Goal: Task Accomplishment & Management: Manage account settings

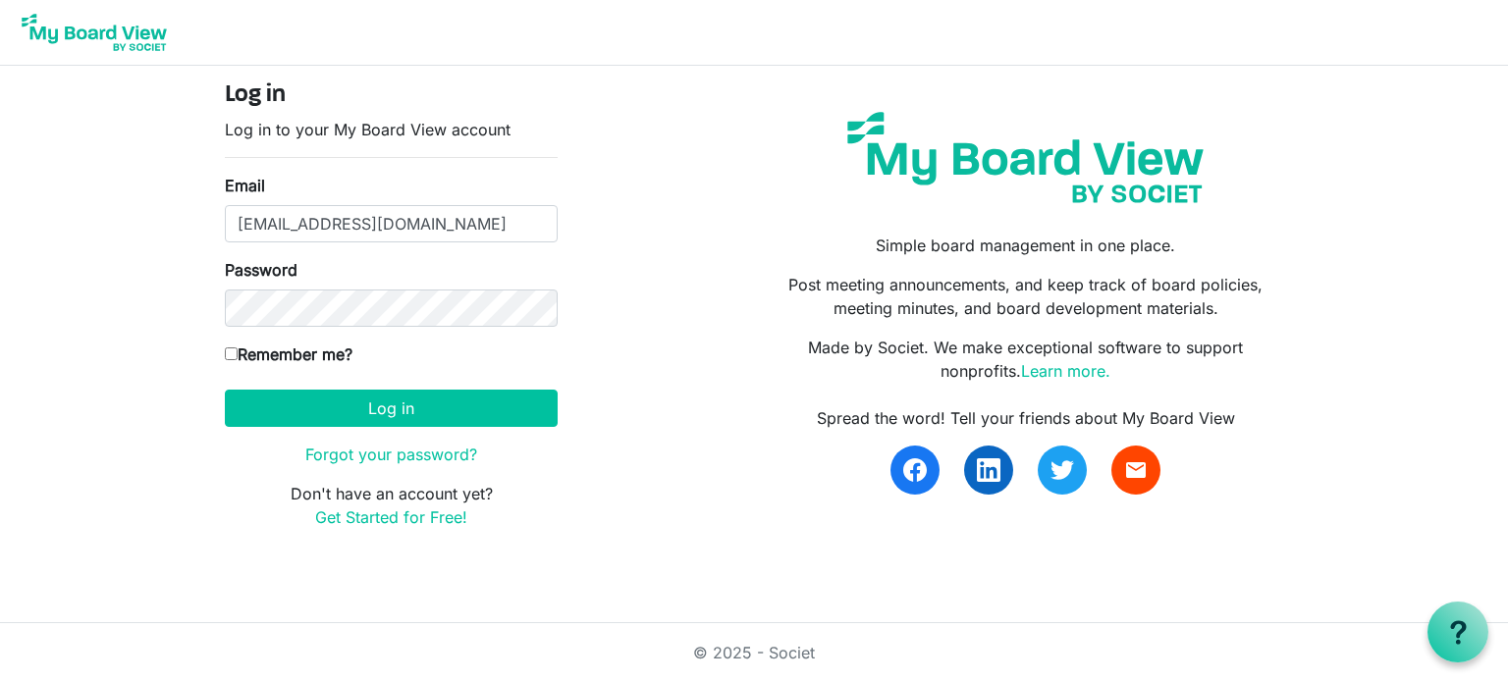
drag, startPoint x: 227, startPoint y: 352, endPoint x: 310, endPoint y: 431, distance: 114.6
click at [227, 352] on input "Remember me?" at bounding box center [231, 354] width 13 height 13
checkbox input "true"
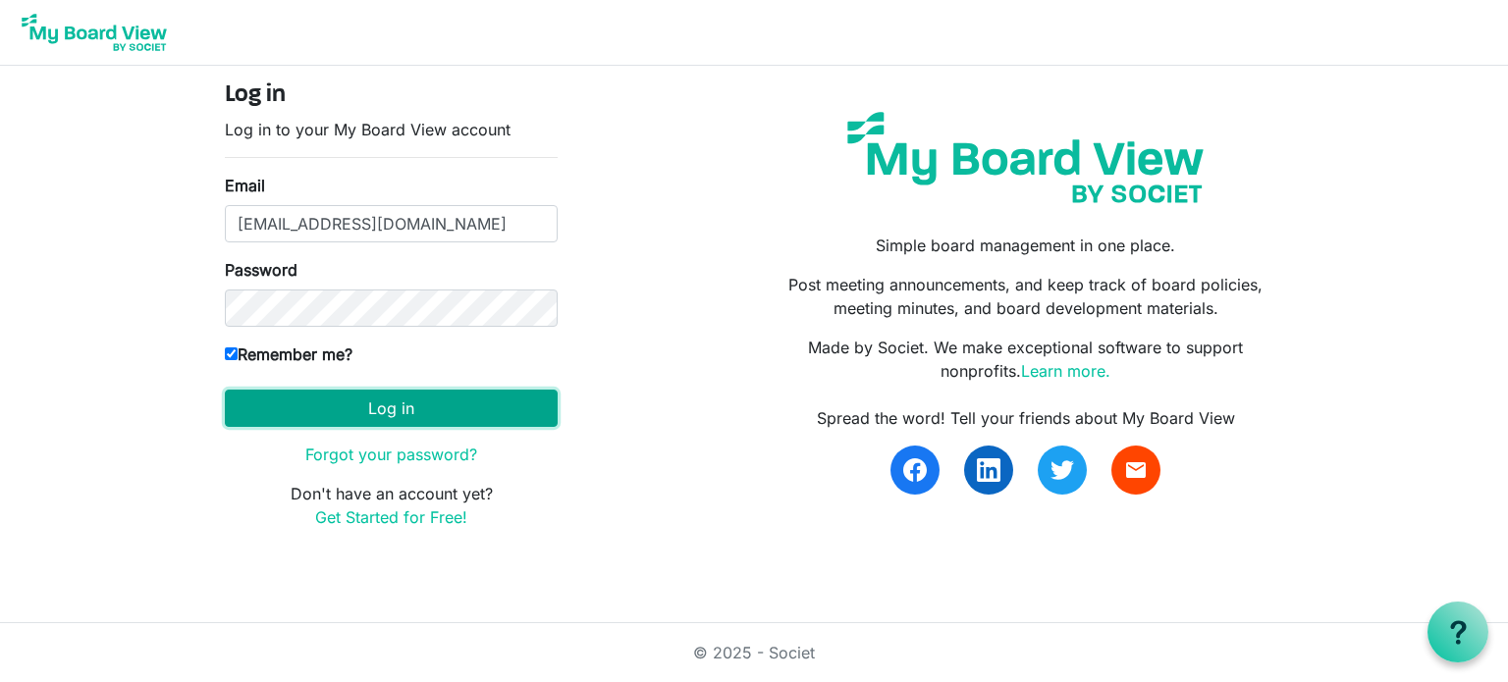
click at [319, 393] on button "Log in" at bounding box center [391, 408] width 333 height 37
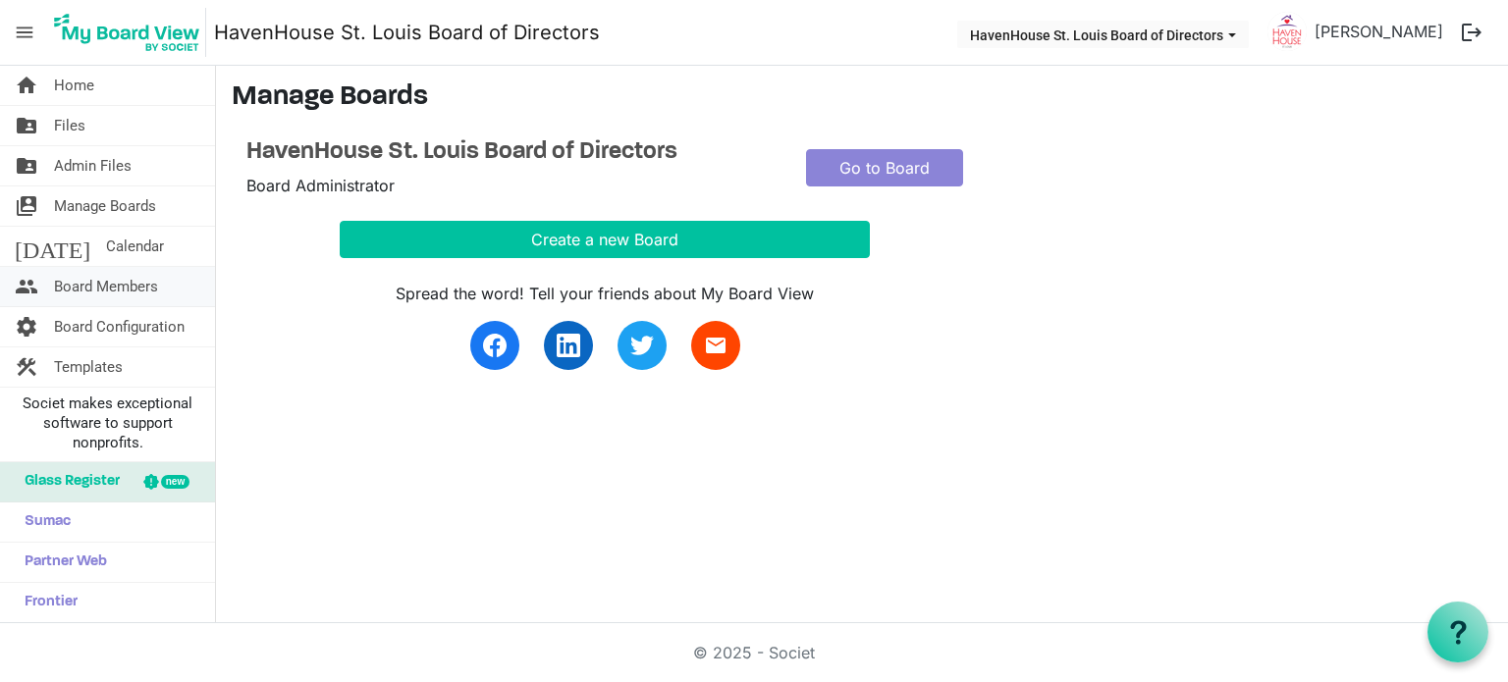
click at [110, 290] on span "Board Members" at bounding box center [106, 286] width 104 height 39
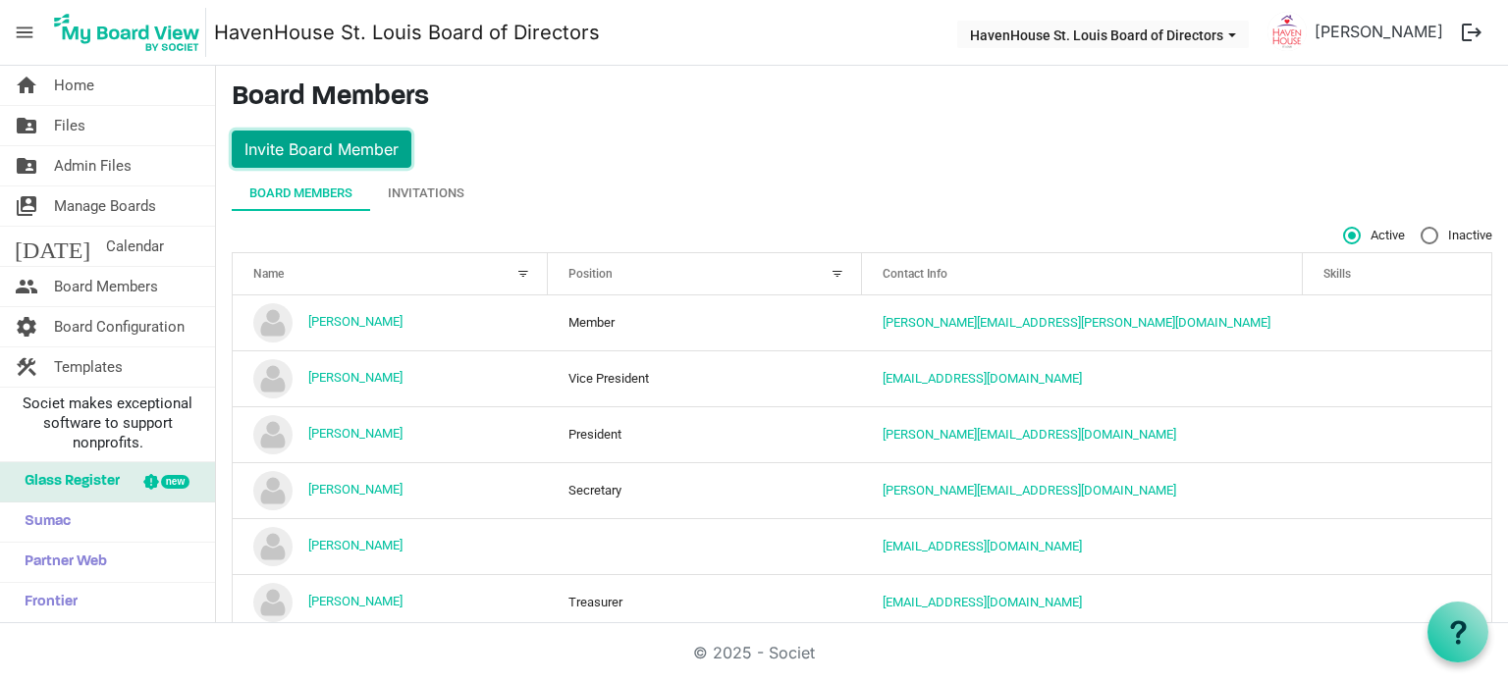
click at [307, 154] on button "Invite Board Member" at bounding box center [322, 149] width 180 height 37
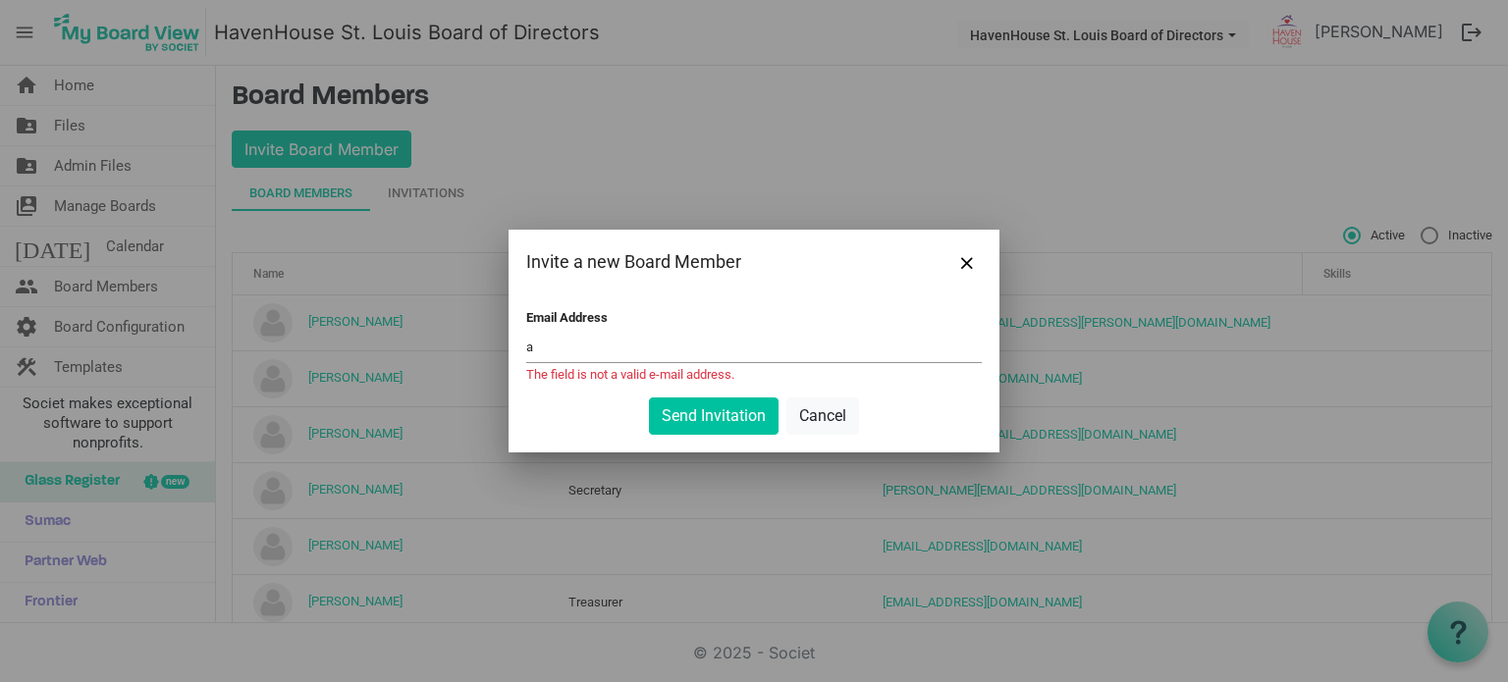
click at [1232, 170] on div at bounding box center [754, 341] width 1508 height 682
drag, startPoint x: 571, startPoint y: 354, endPoint x: 288, endPoint y: 337, distance: 284.2
click at [288, 337] on div "Invite a new Board Member Email Address a The field is not a valid e-mail addre…" at bounding box center [754, 341] width 1508 height 682
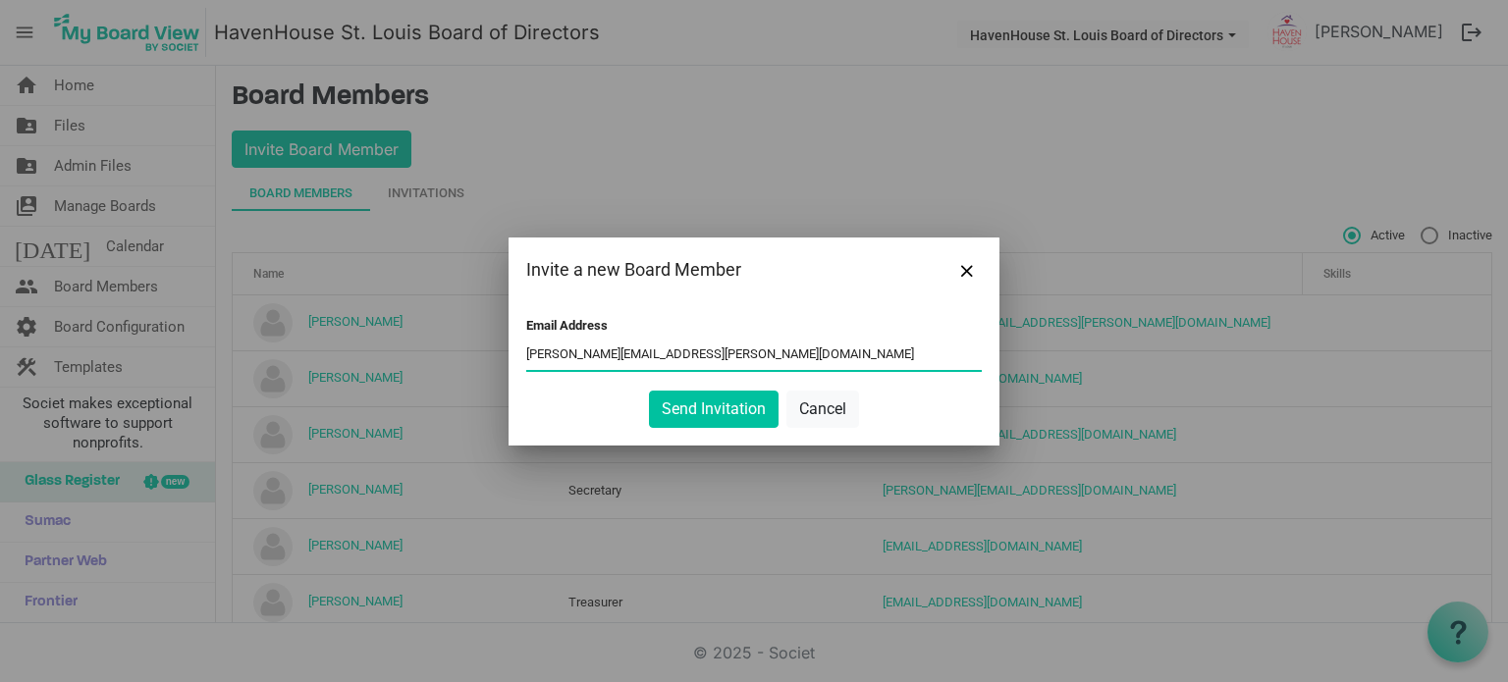
type input "genetti.andrew@gmail.com"
click at [649, 391] on button "Send Invitation" at bounding box center [714, 409] width 130 height 37
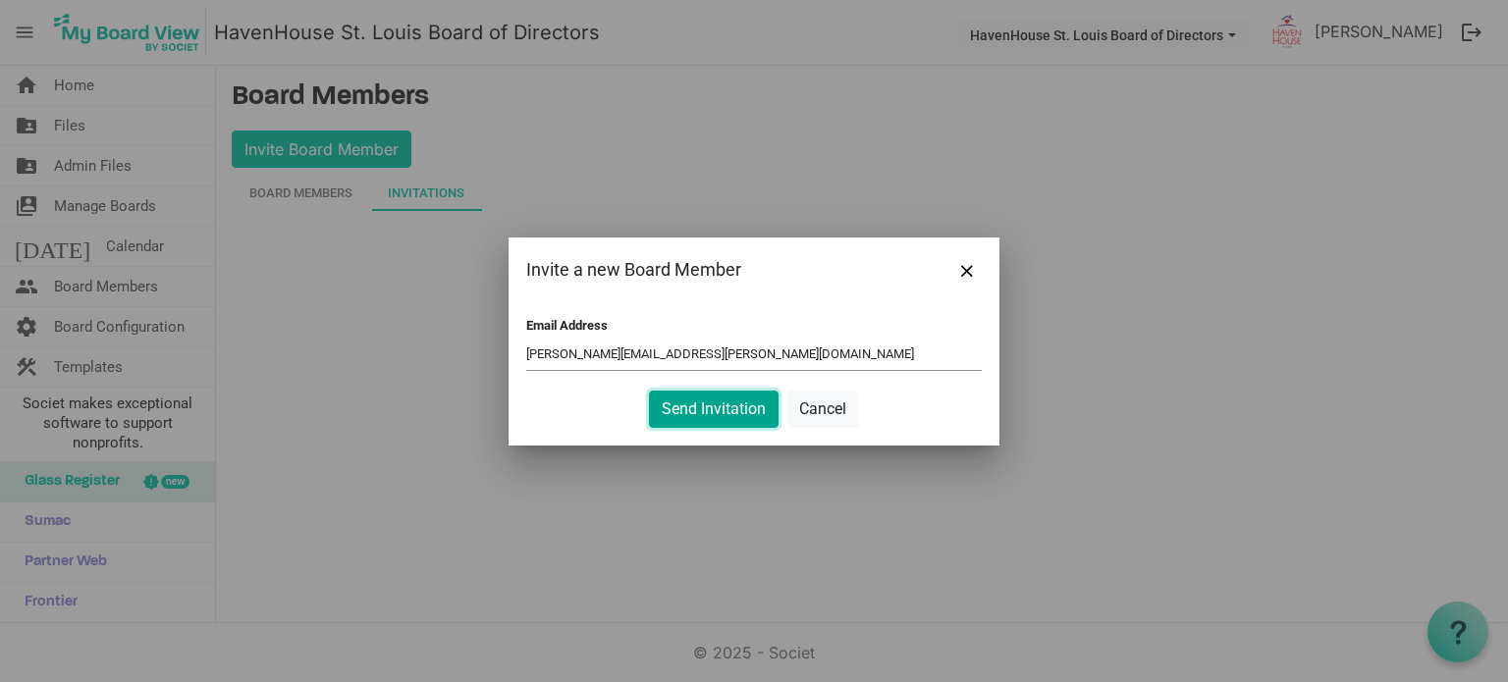
click at [718, 414] on button "Send Invitation" at bounding box center [714, 409] width 130 height 37
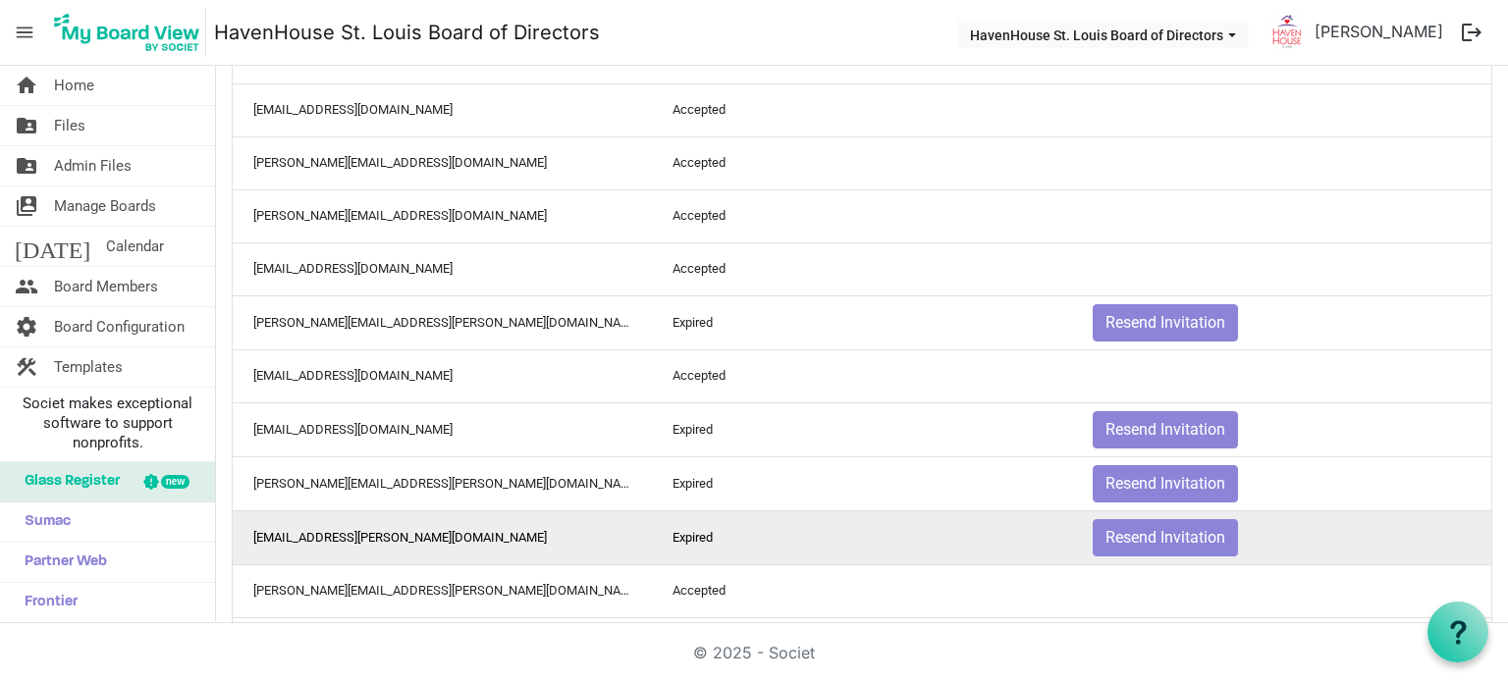
scroll to position [475, 0]
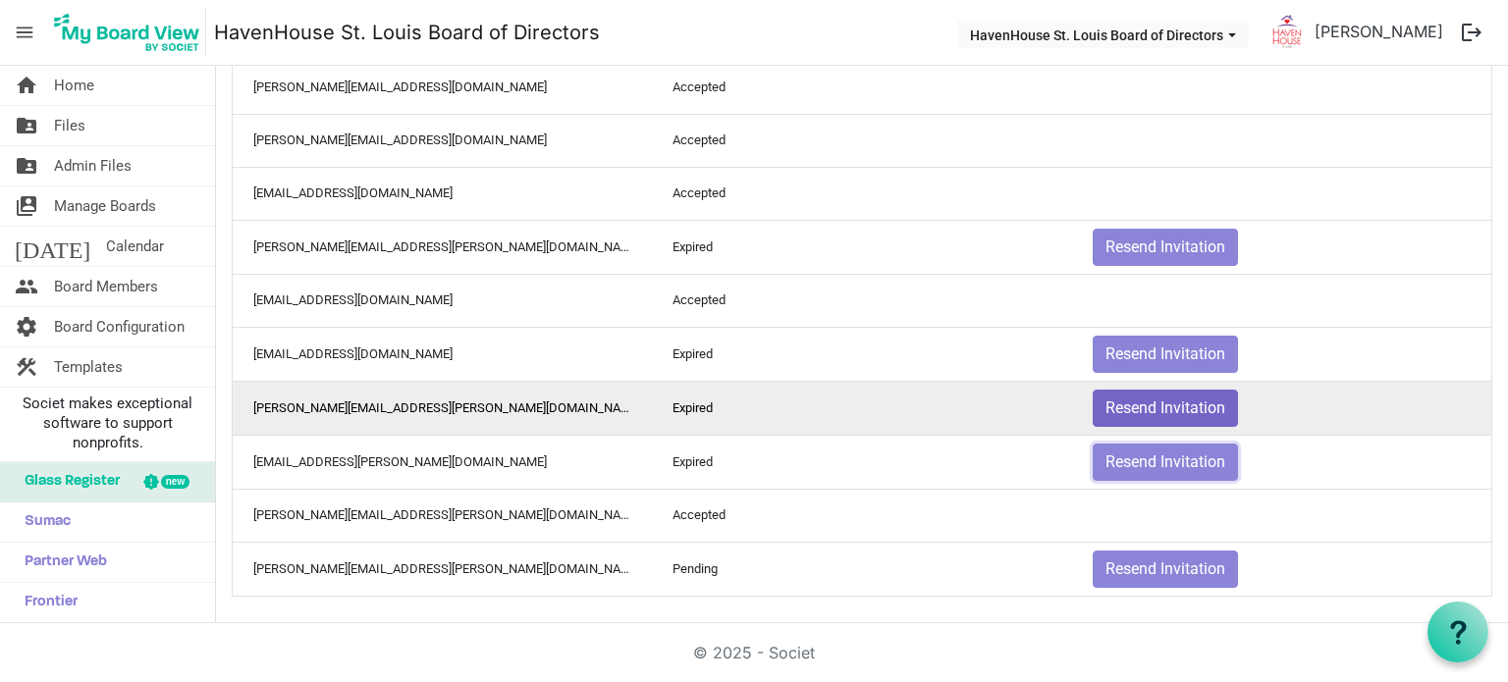
drag, startPoint x: 1162, startPoint y: 454, endPoint x: 1166, endPoint y: 421, distance: 33.6
click at [1162, 454] on button "Resend Invitation" at bounding box center [1165, 462] width 145 height 37
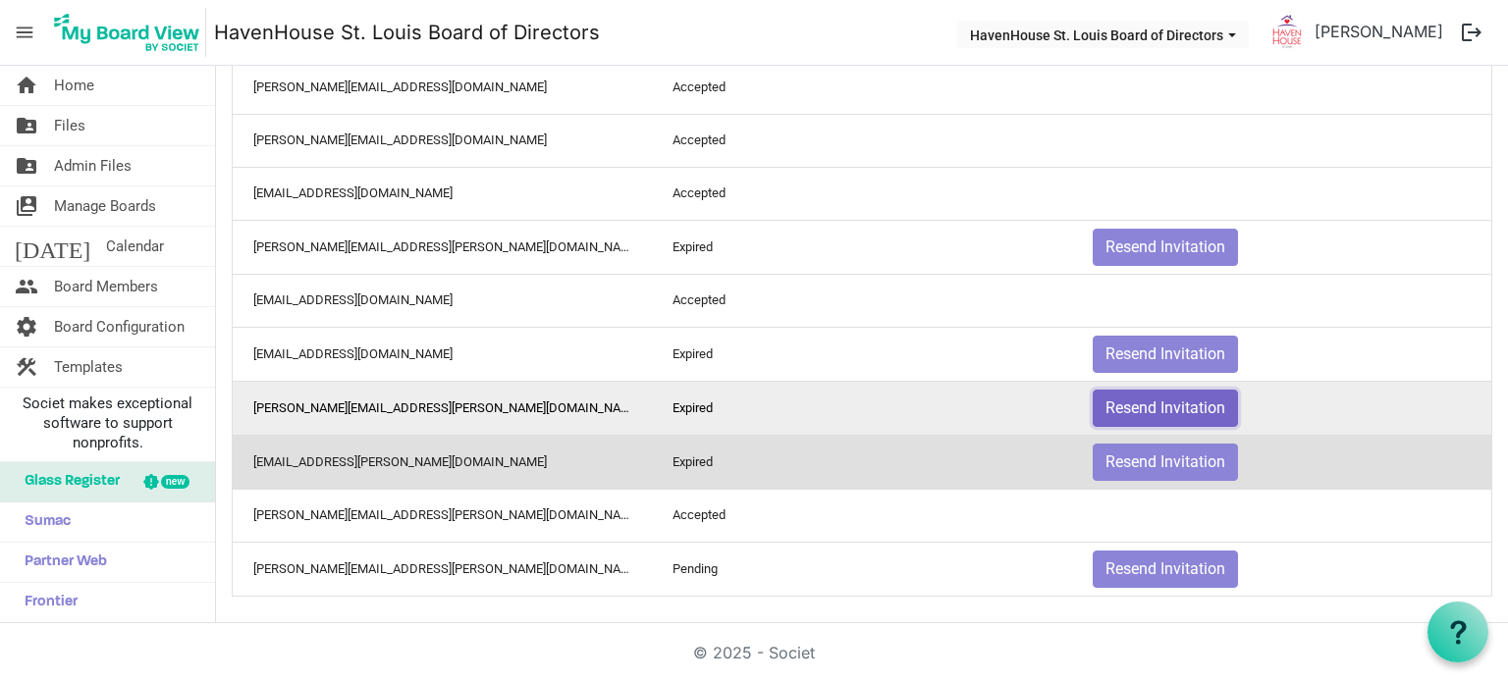
click at [1166, 400] on button "Resend Invitation" at bounding box center [1165, 408] width 145 height 37
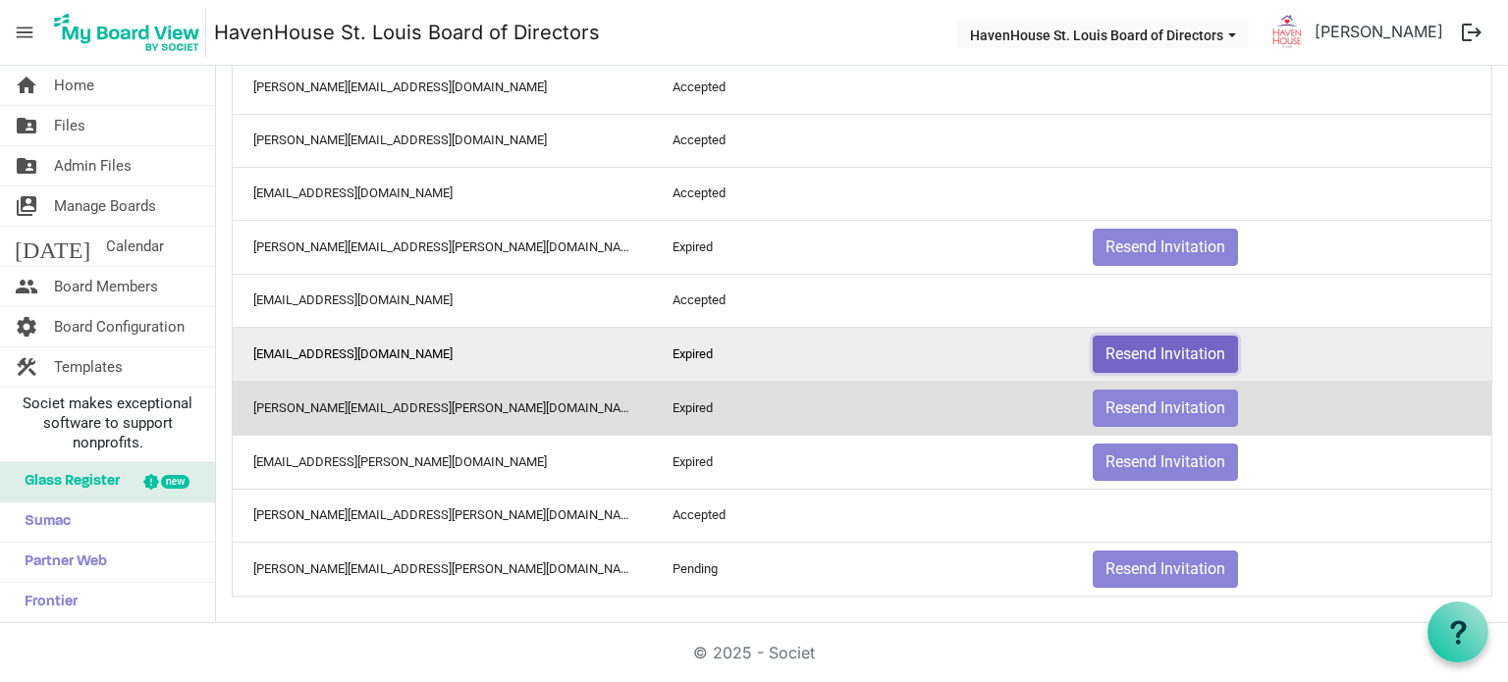
click at [1166, 350] on button "Resend Invitation" at bounding box center [1165, 354] width 145 height 37
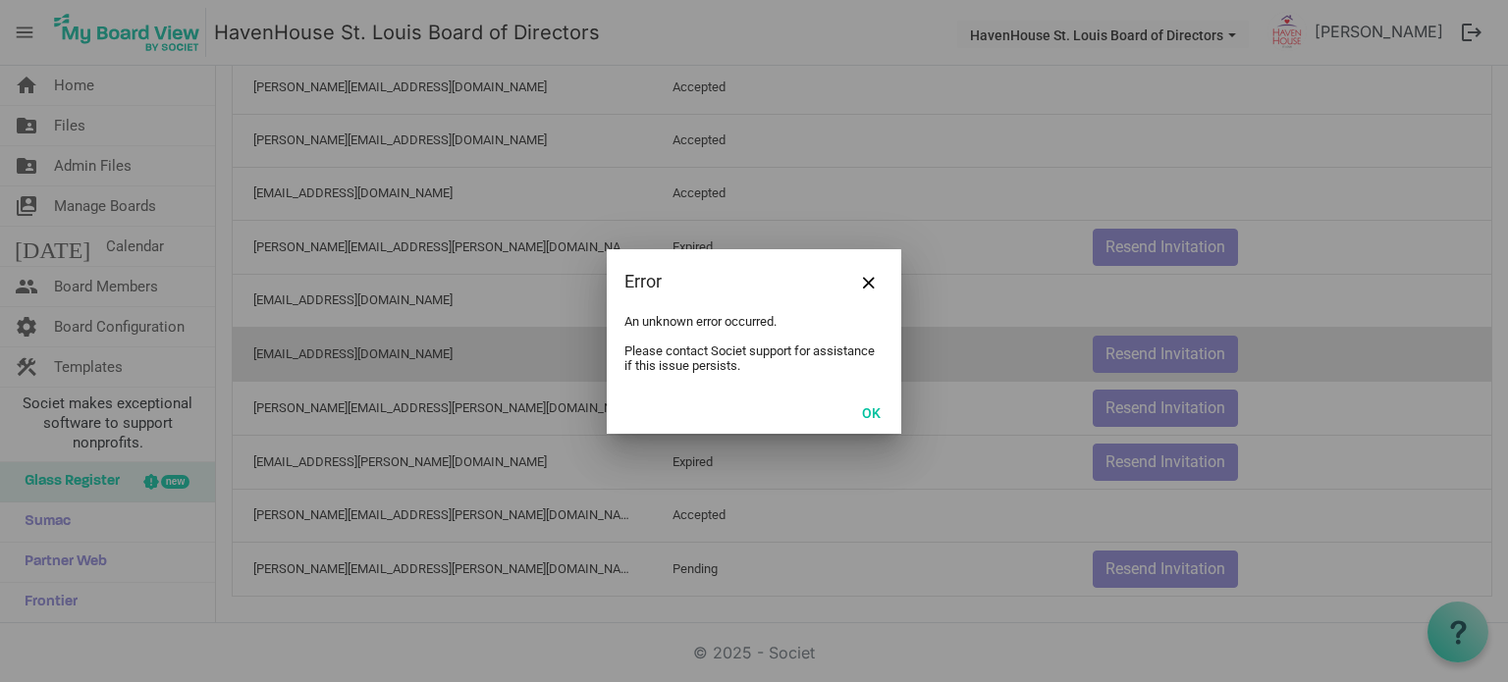
click at [866, 427] on div "OK" at bounding box center [754, 412] width 294 height 43
click at [864, 414] on button "OK" at bounding box center [871, 412] width 44 height 27
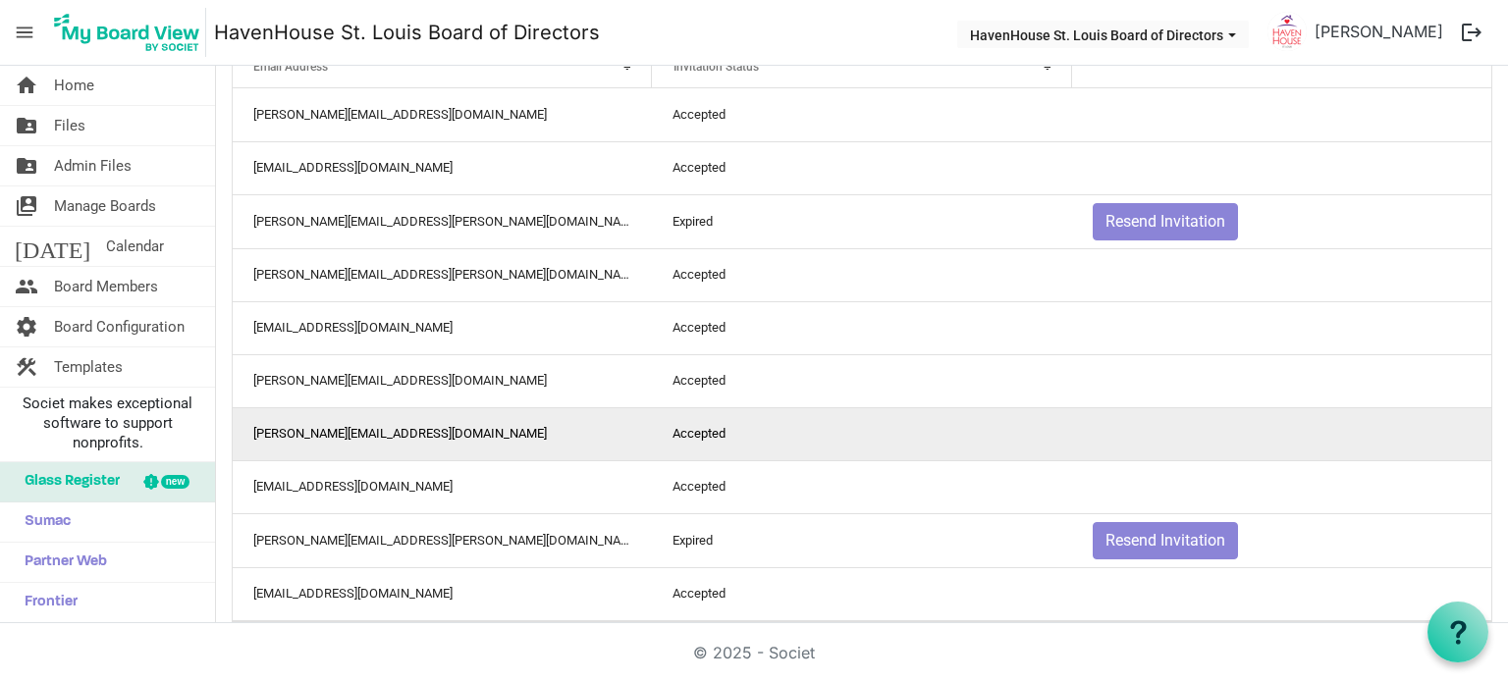
scroll to position [181, 0]
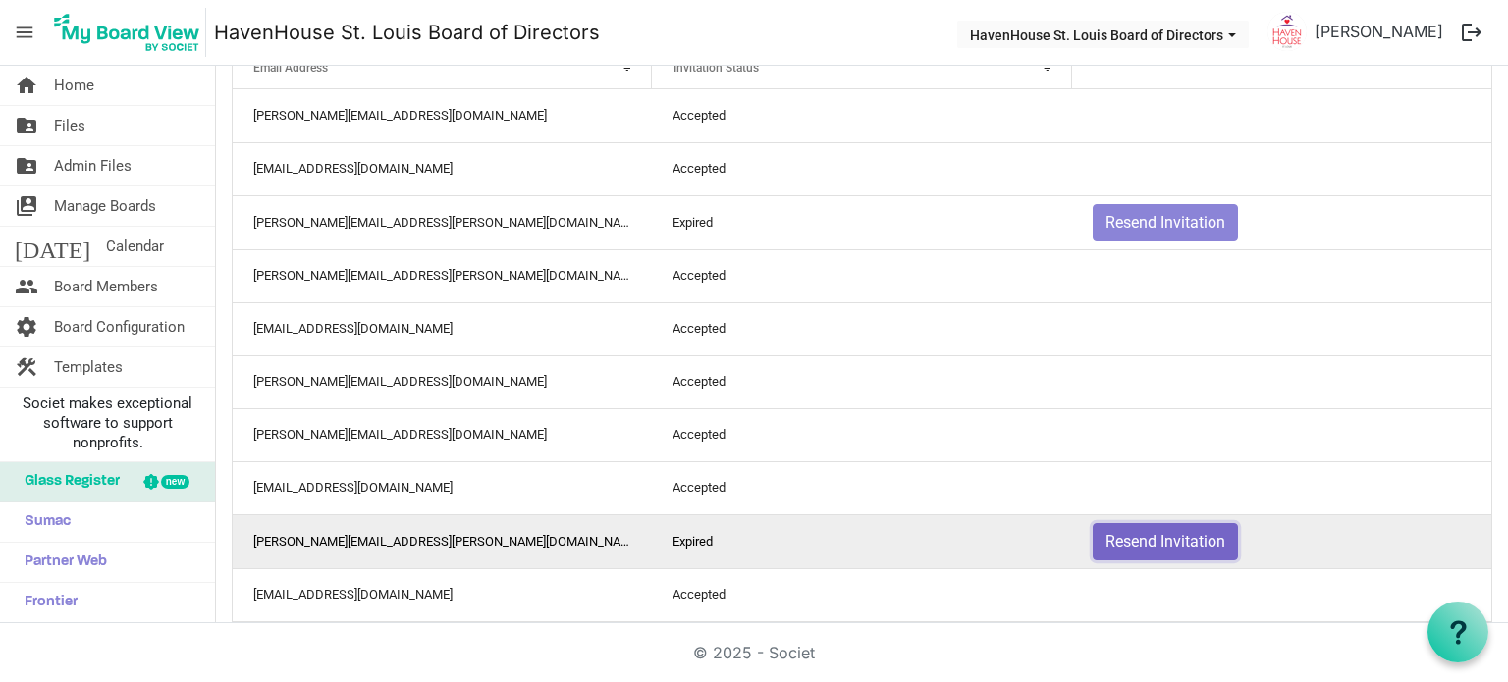
click at [1131, 533] on button "Resend Invitation" at bounding box center [1165, 541] width 145 height 37
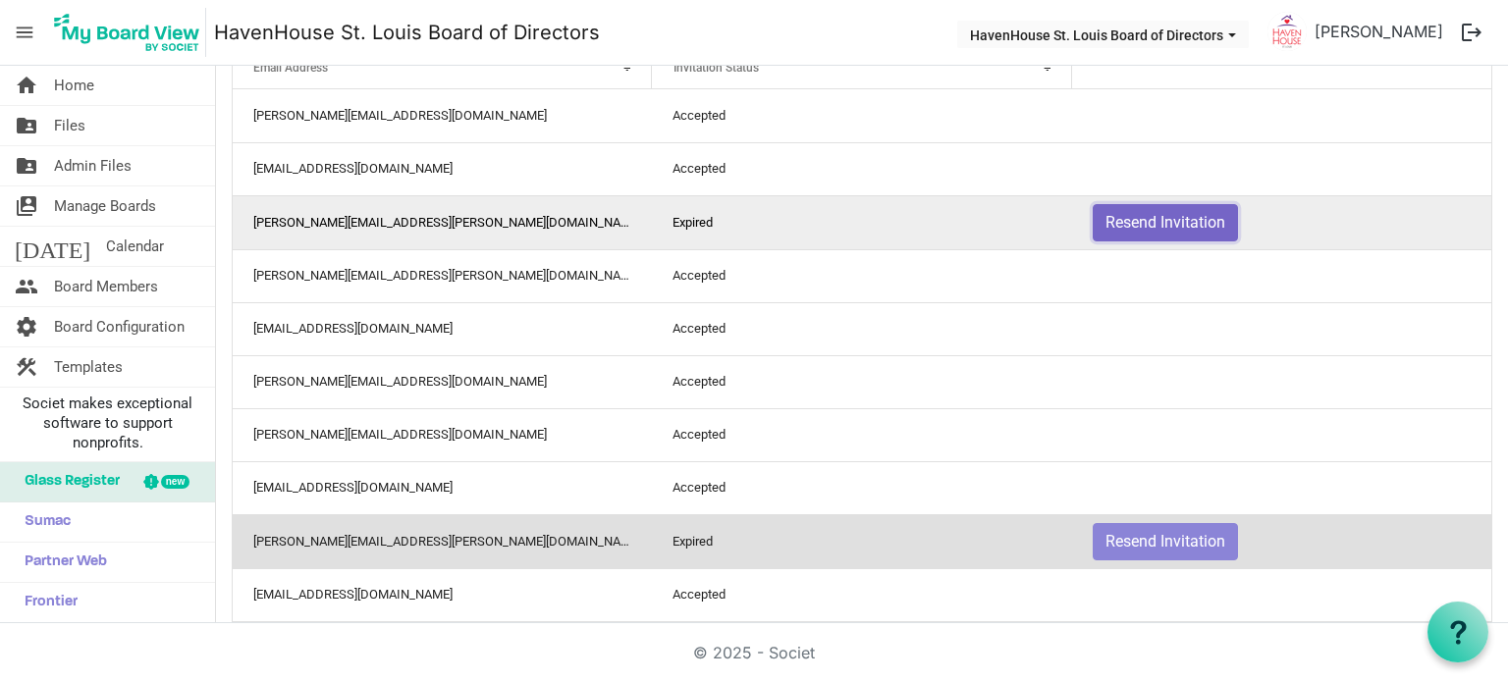
click at [1146, 224] on button "Resend Invitation" at bounding box center [1165, 222] width 145 height 37
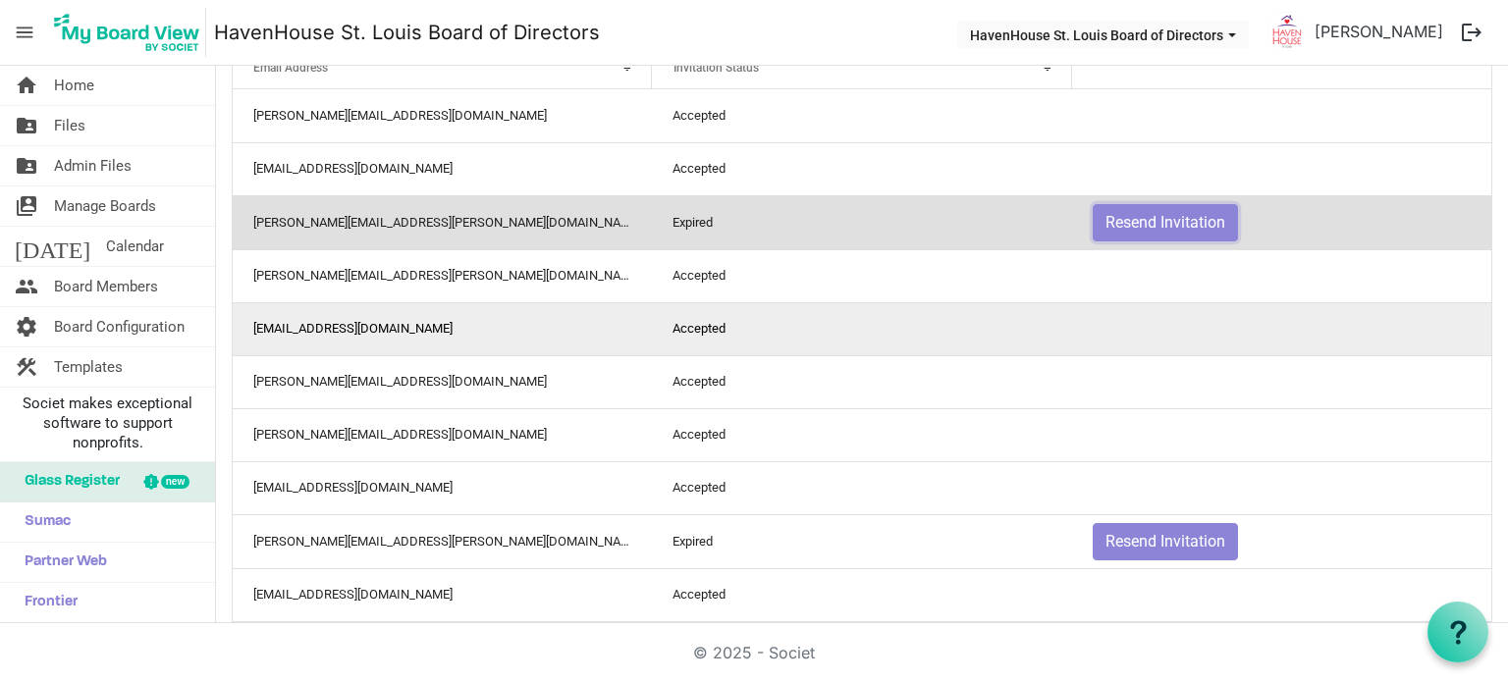
scroll to position [0, 0]
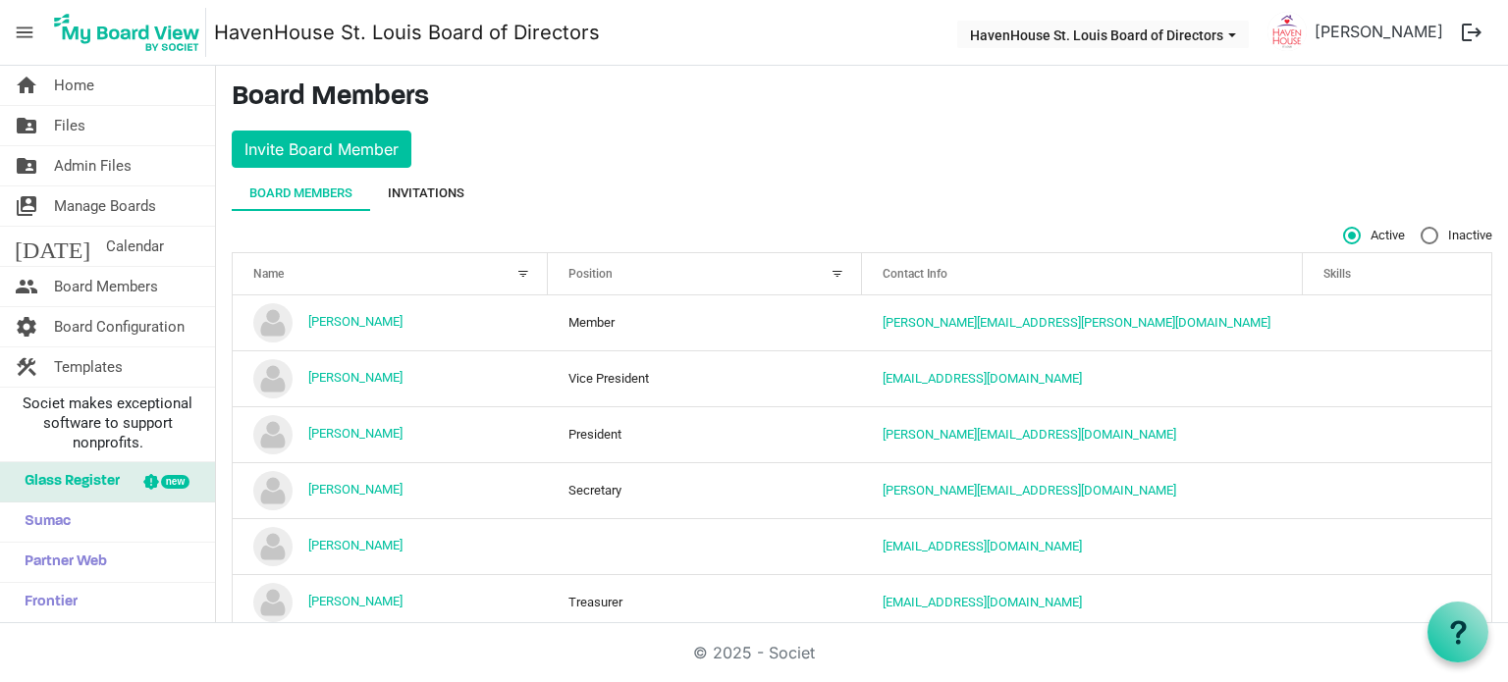
drag, startPoint x: 459, startPoint y: 188, endPoint x: 475, endPoint y: 188, distance: 15.7
click at [459, 188] on div "Invitations" at bounding box center [426, 194] width 77 height 20
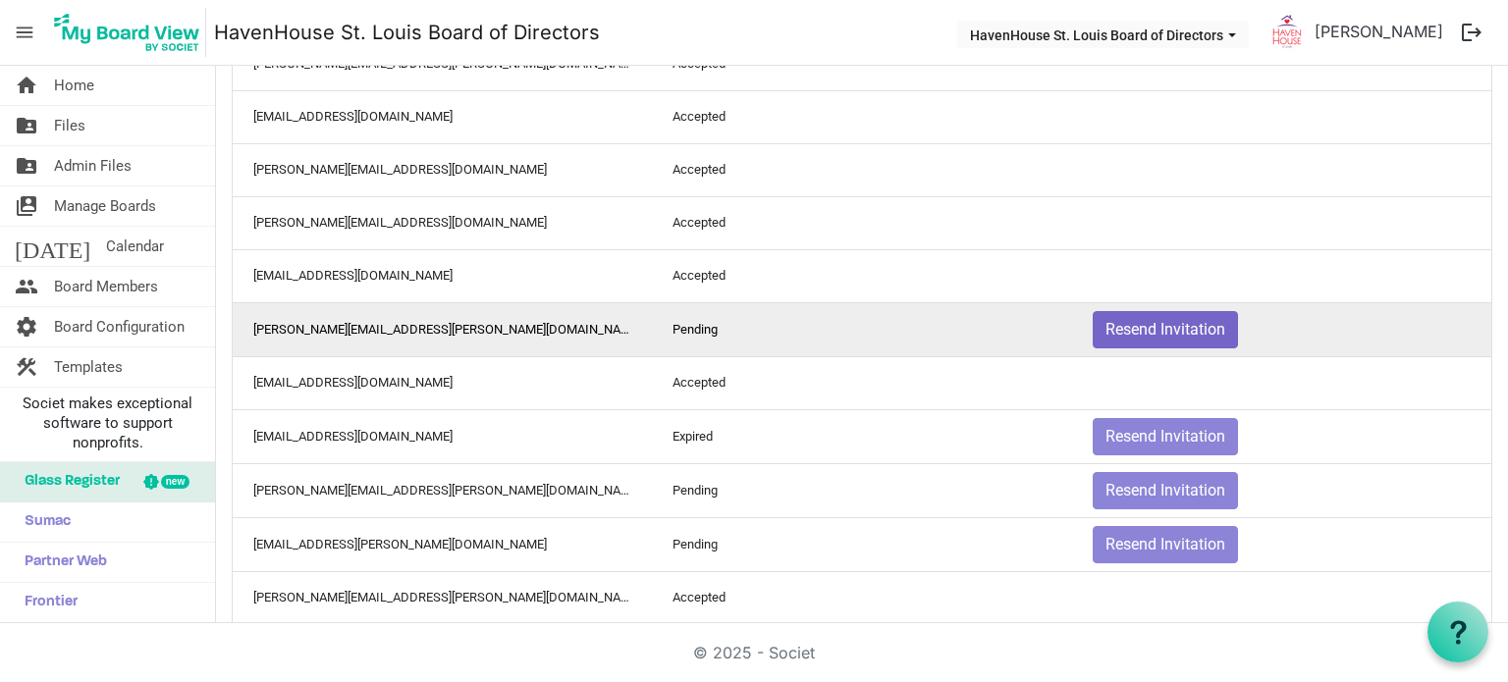
scroll to position [475, 0]
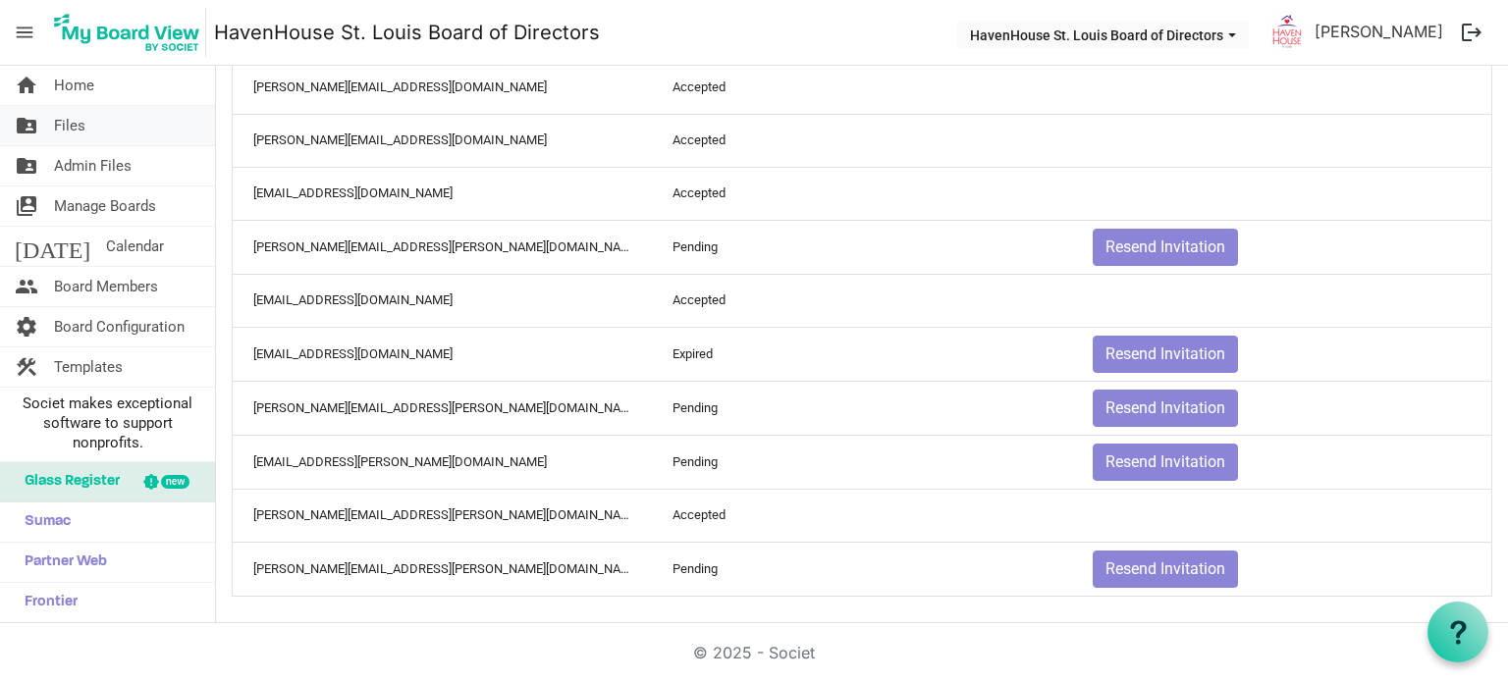
click at [99, 132] on link "folder_shared Files" at bounding box center [107, 125] width 215 height 39
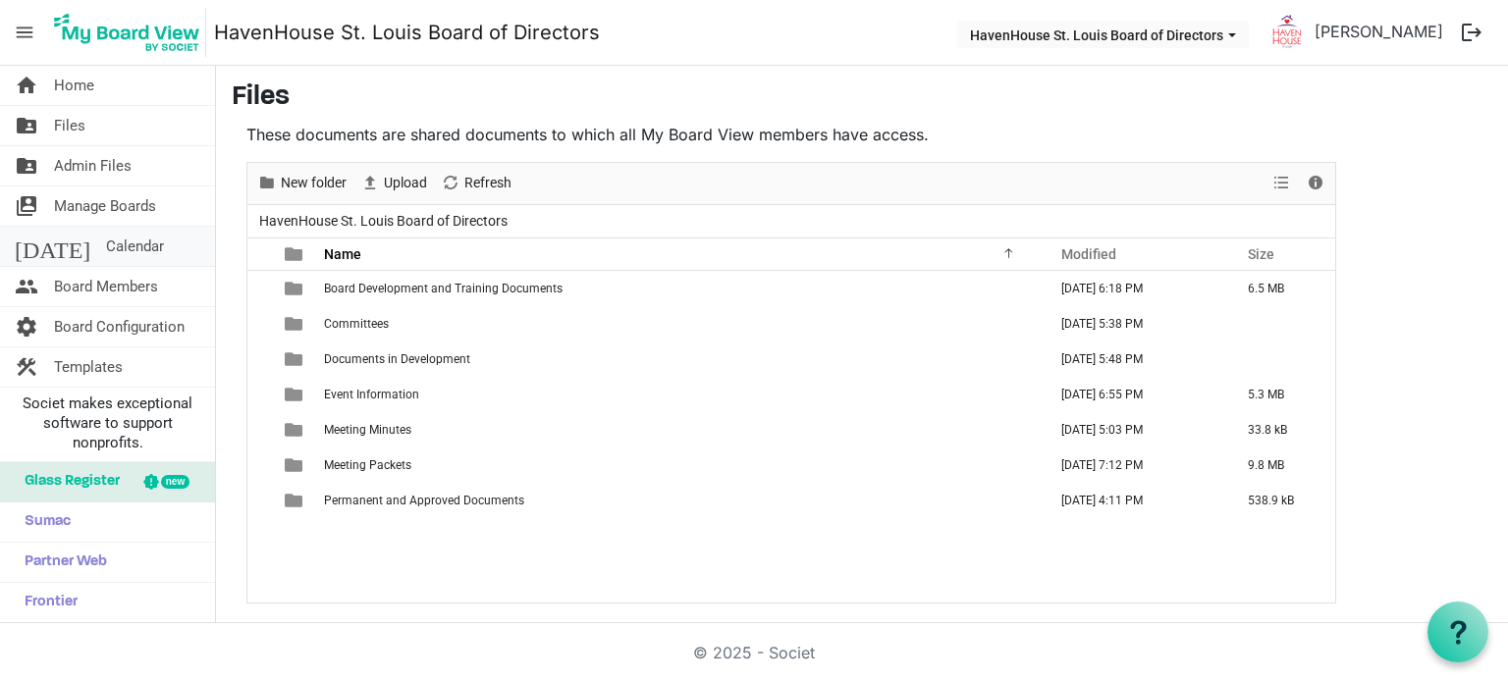
click at [106, 245] on span "Calendar" at bounding box center [135, 246] width 58 height 39
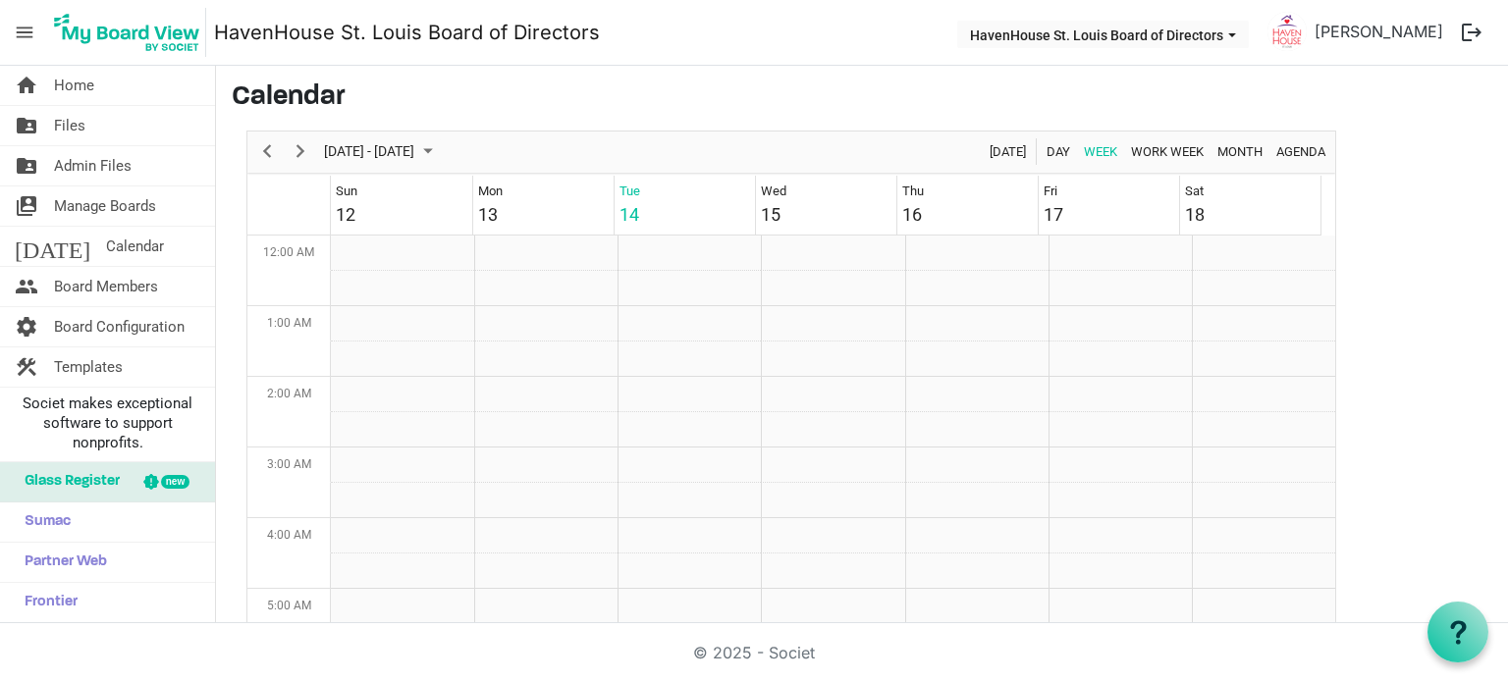
scroll to position [636, 0]
click at [86, 203] on span "Manage Boards" at bounding box center [105, 206] width 102 height 39
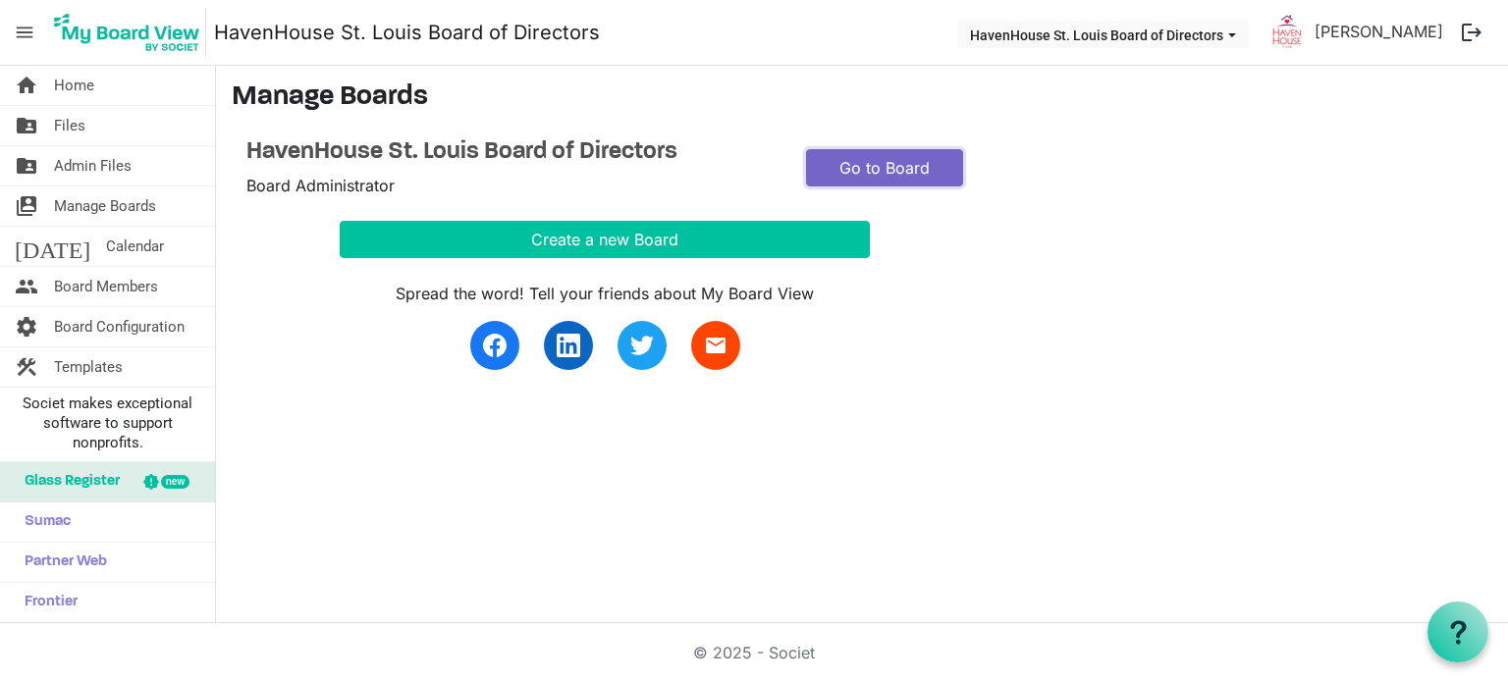
click at [887, 168] on link "Go to Board" at bounding box center [884, 167] width 157 height 37
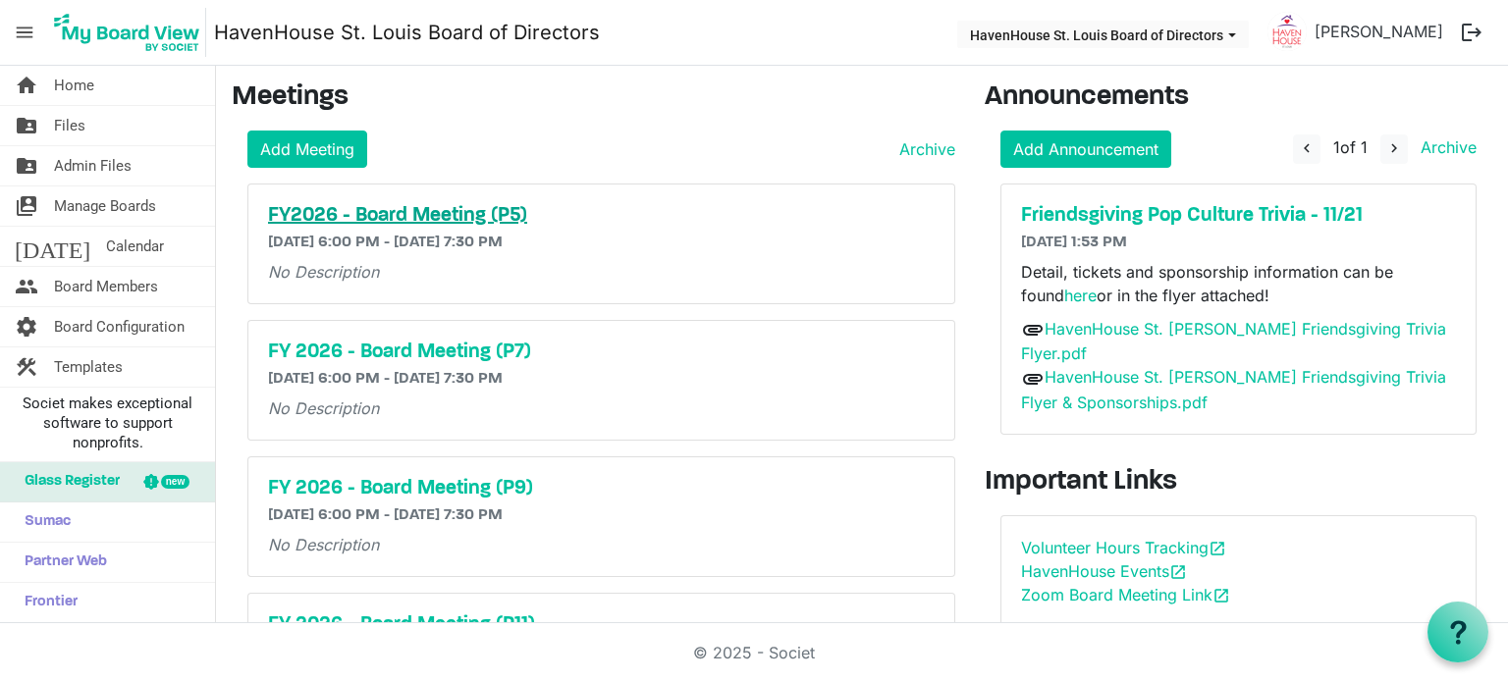
click at [412, 215] on h5 "FY2026 - Board Meeting (P5)" at bounding box center [601, 216] width 667 height 24
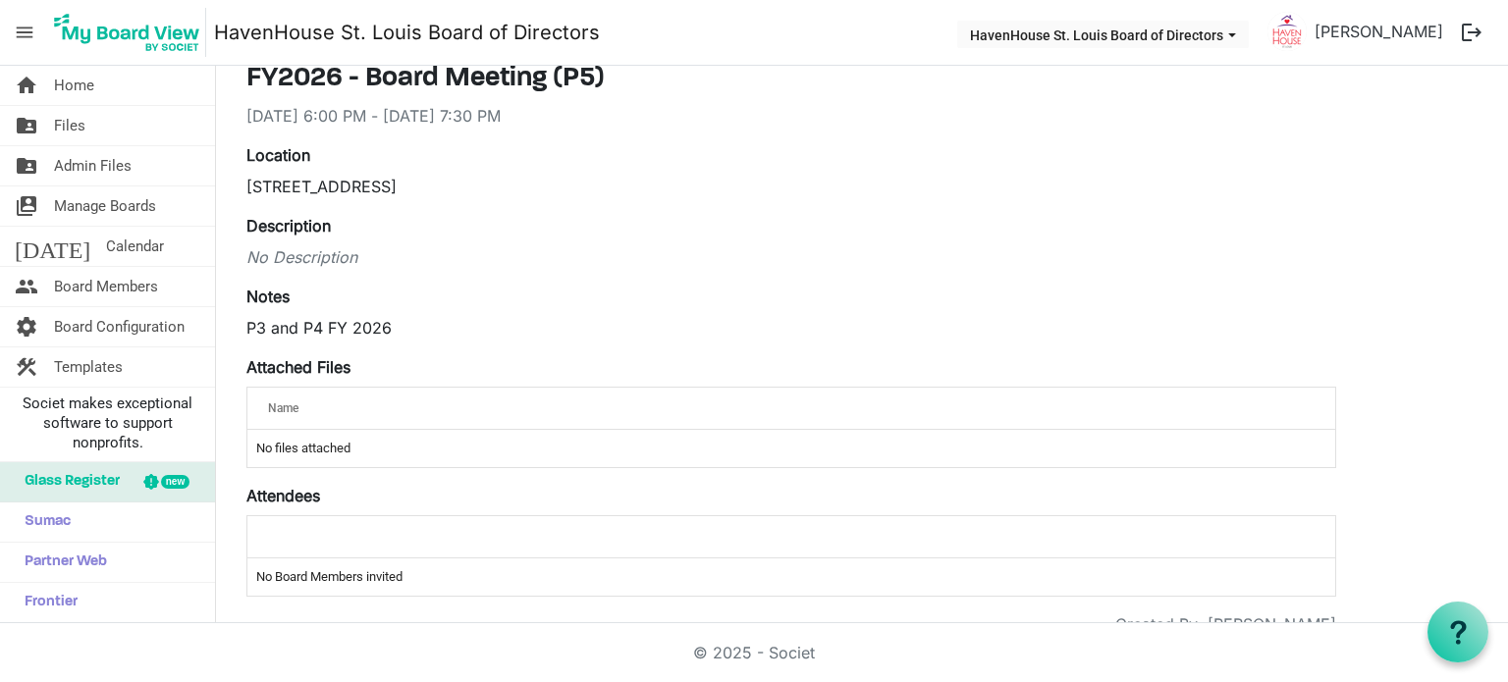
scroll to position [161, 0]
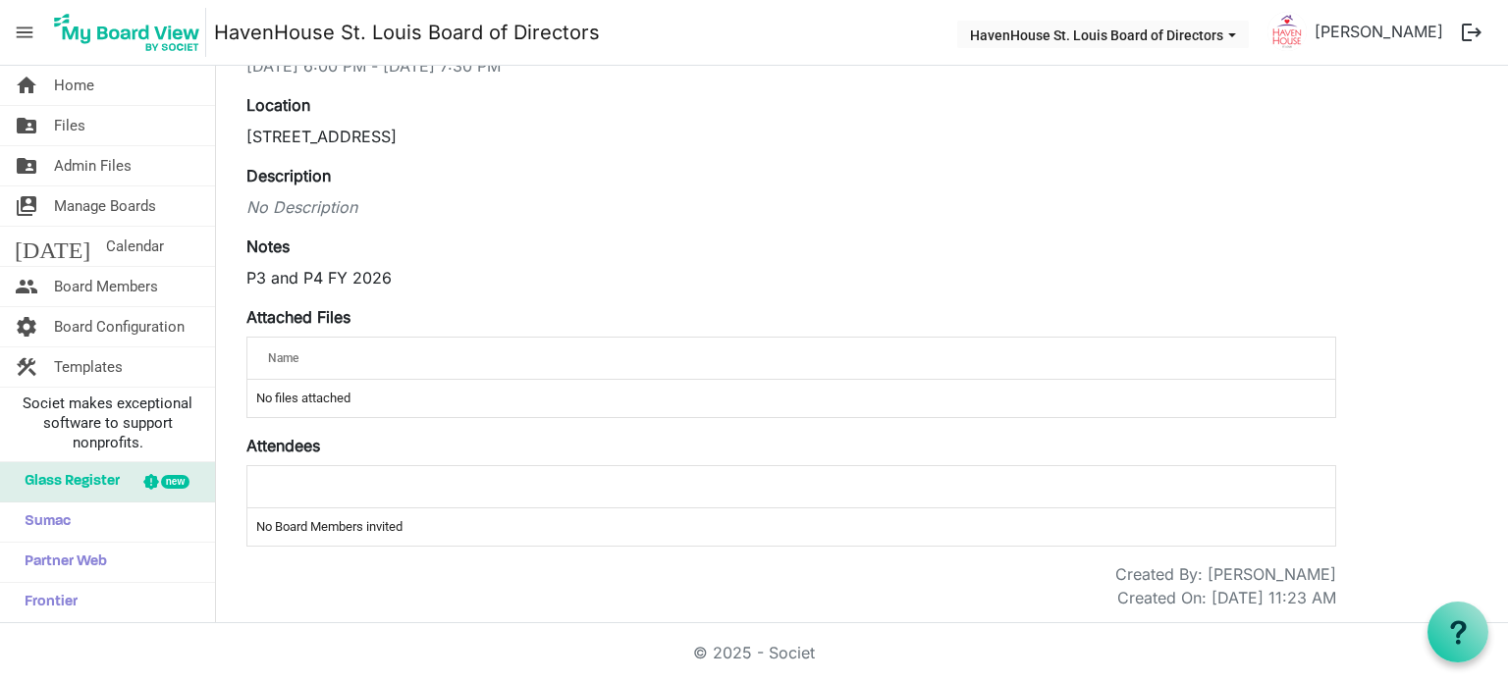
click at [420, 515] on td "No Board Members invited" at bounding box center [791, 526] width 1088 height 37
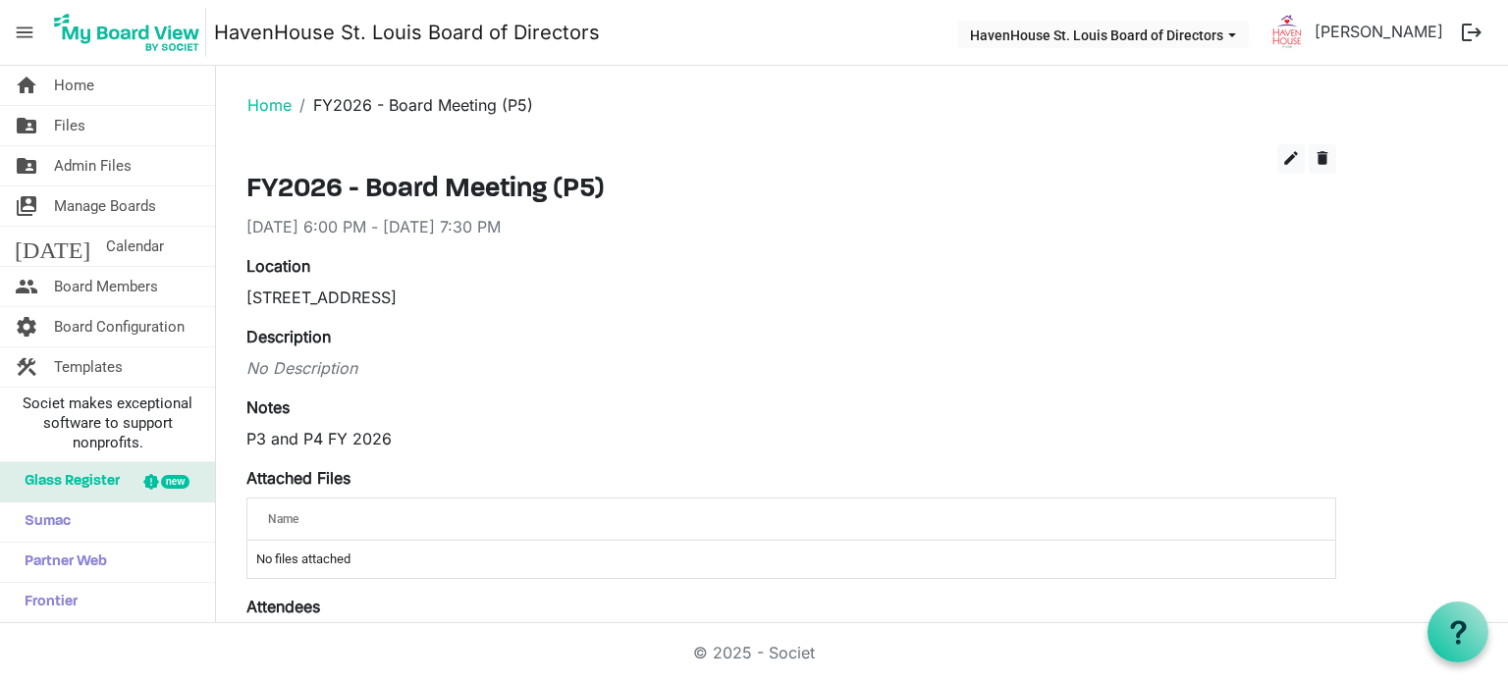
scroll to position [0, 0]
click at [1298, 168] on button "edit" at bounding box center [1290, 158] width 27 height 29
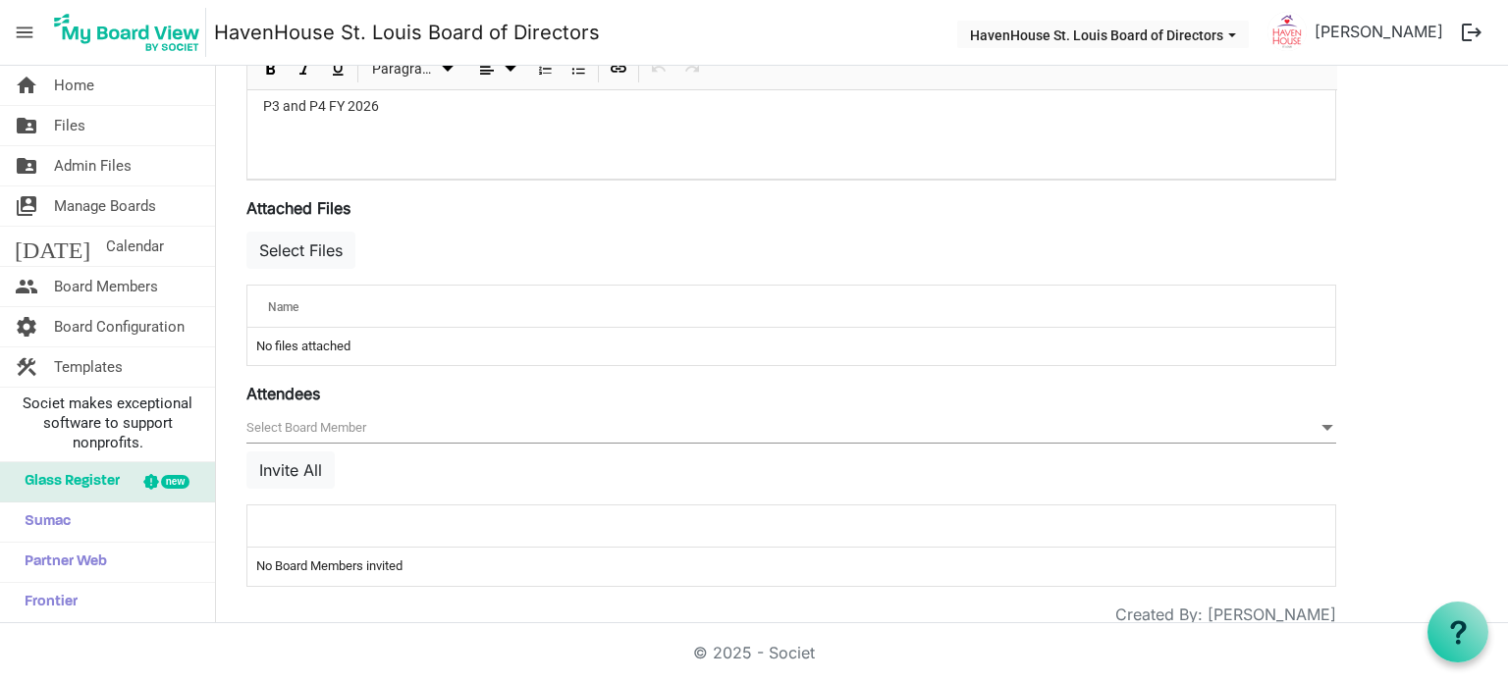
scroll to position [632, 0]
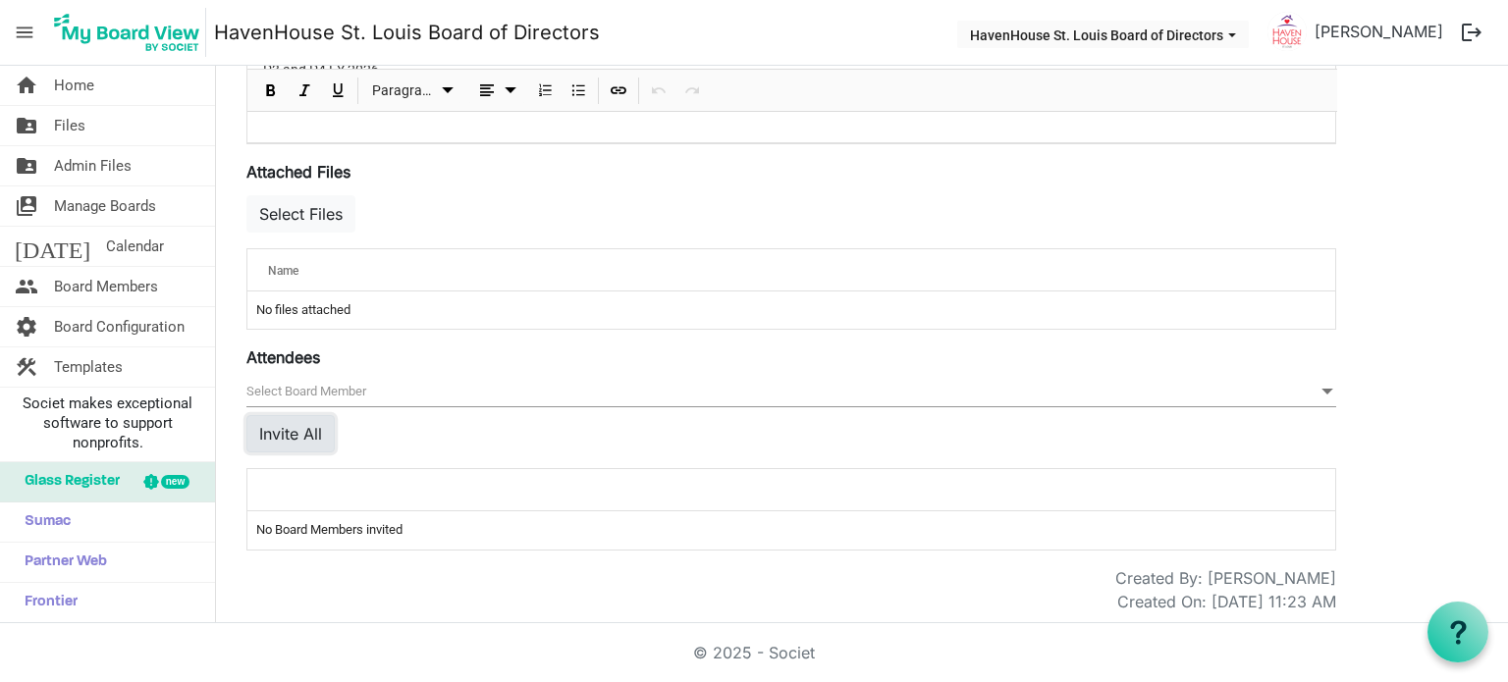
click at [291, 422] on button "Invite All" at bounding box center [290, 433] width 88 height 37
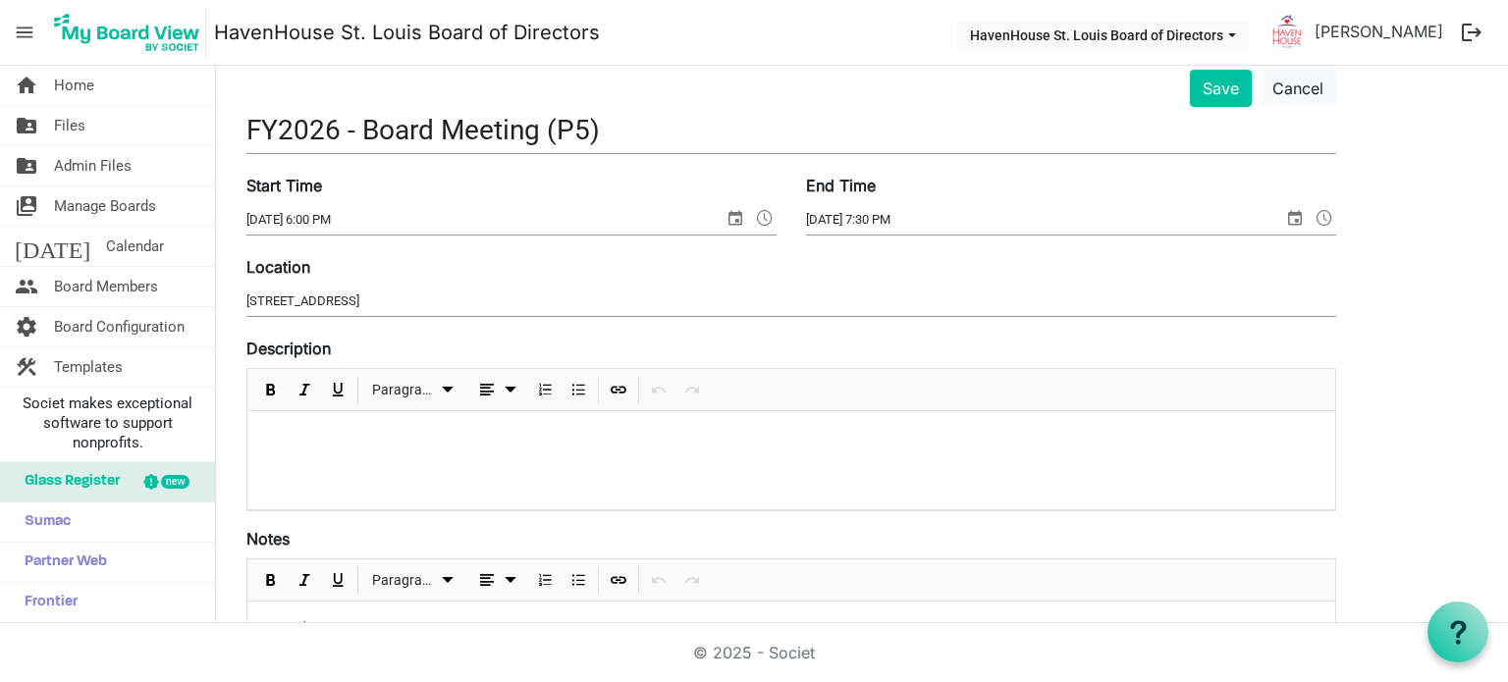
scroll to position [0, 0]
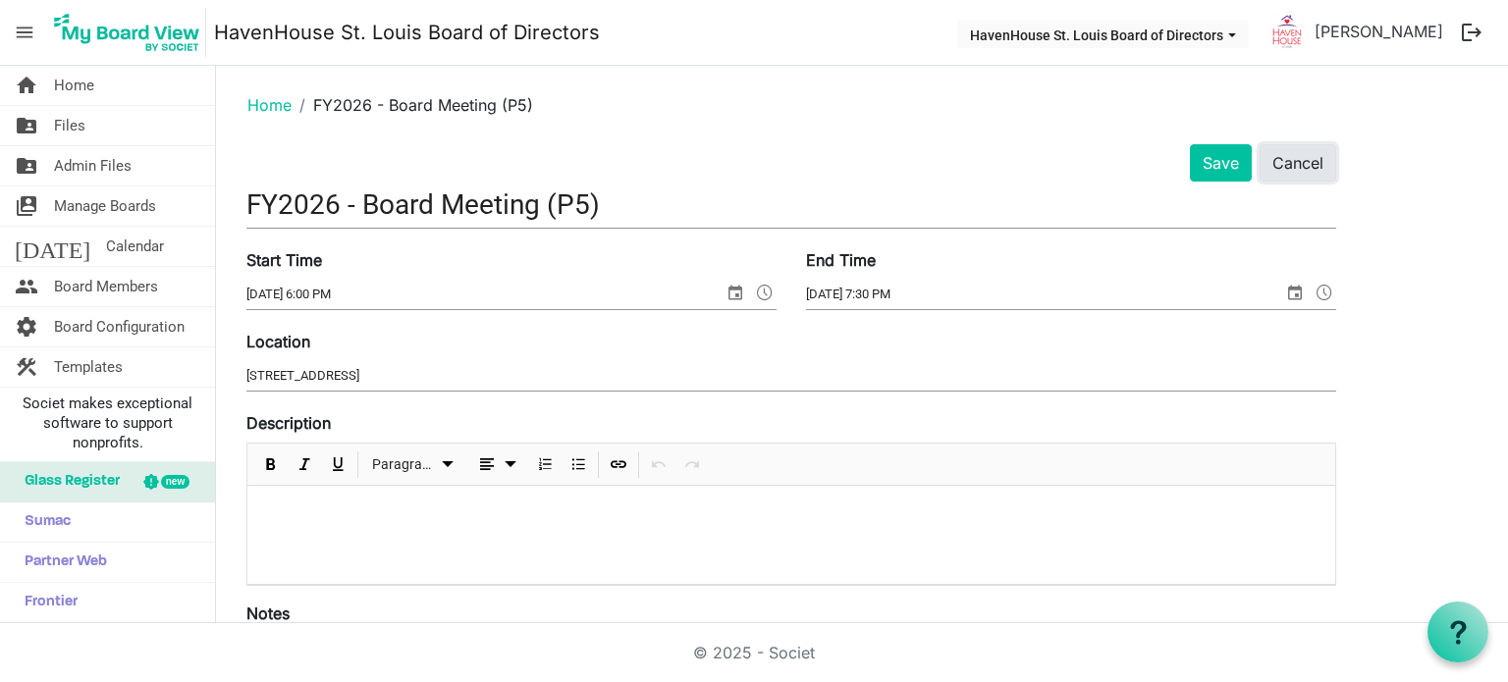
click at [1327, 154] on button "Cancel" at bounding box center [1297, 162] width 77 height 37
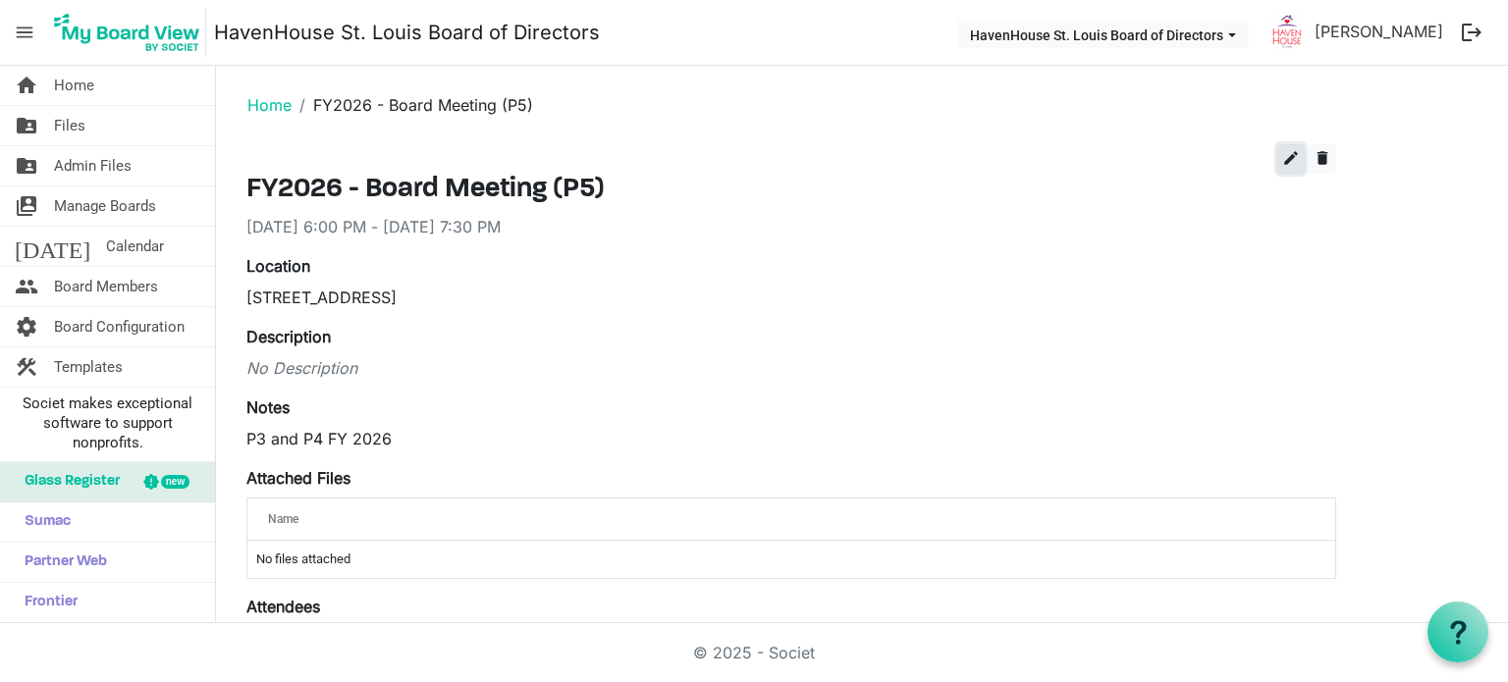
click at [1288, 164] on span "edit" at bounding box center [1291, 158] width 18 height 18
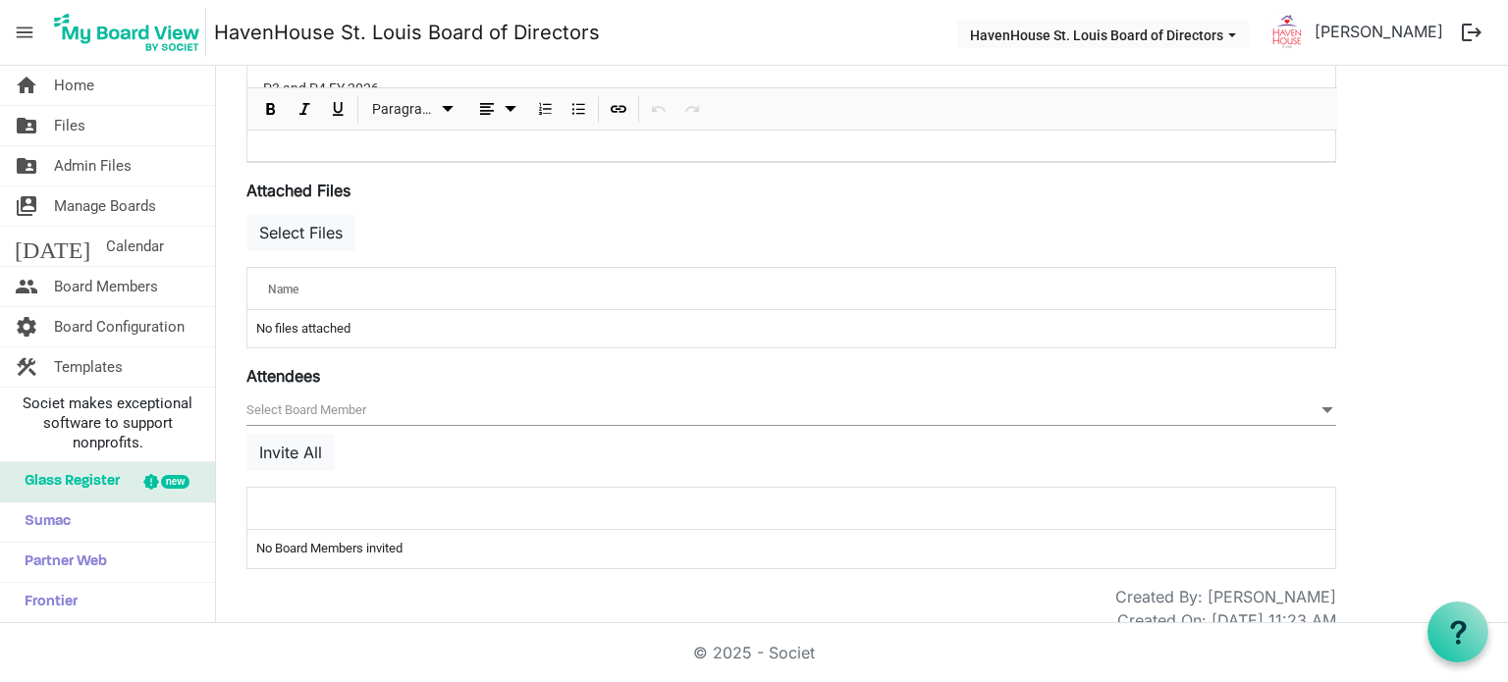
scroll to position [632, 0]
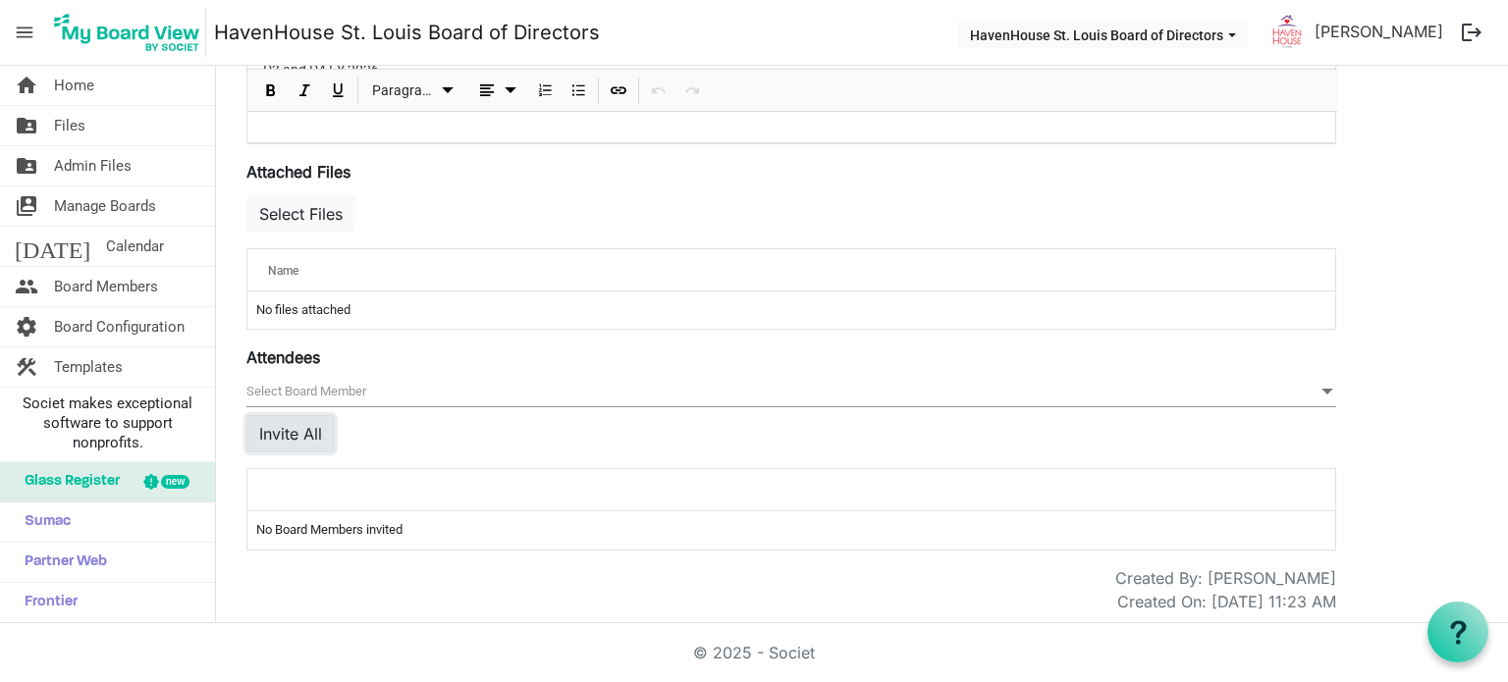
click at [290, 430] on button "Invite All" at bounding box center [290, 433] width 88 height 37
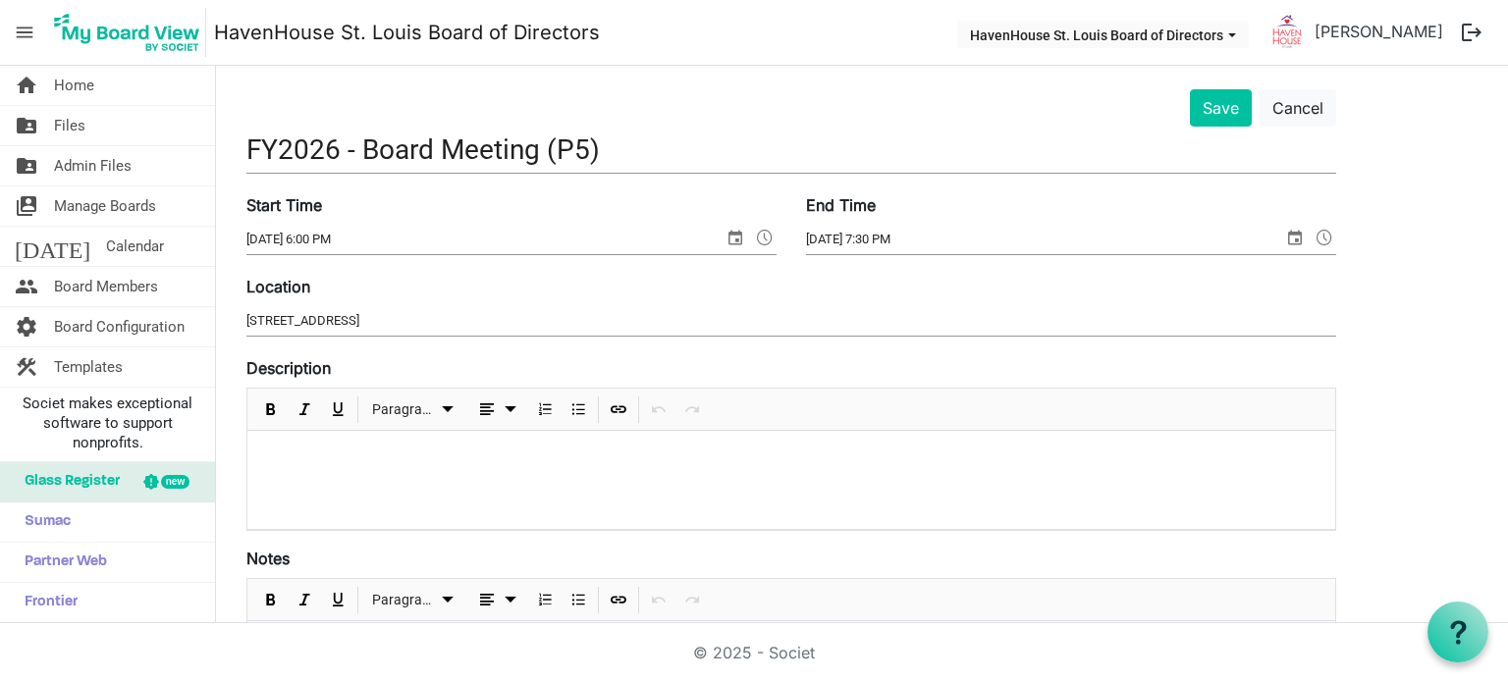
scroll to position [0, 0]
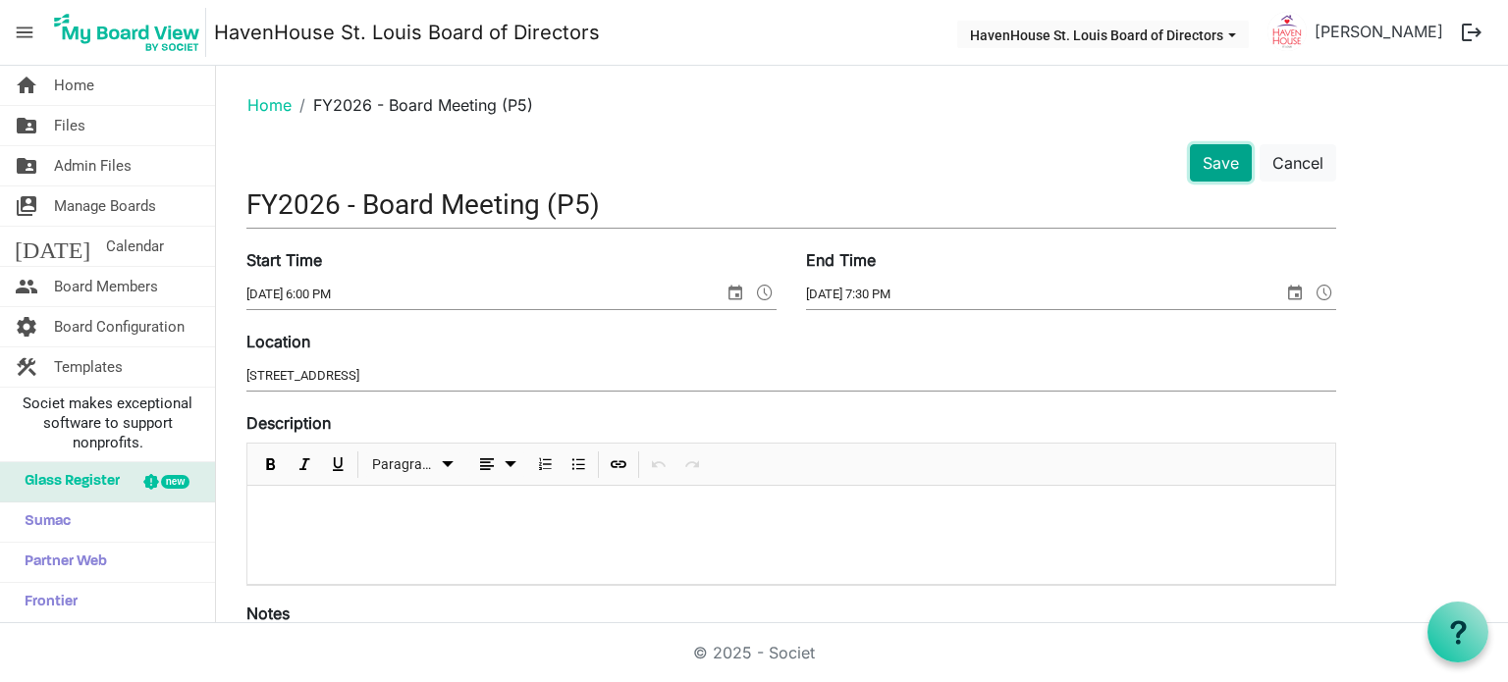
click at [1214, 162] on button "Save" at bounding box center [1221, 162] width 62 height 37
